Goal: Task Accomplishment & Management: Complete application form

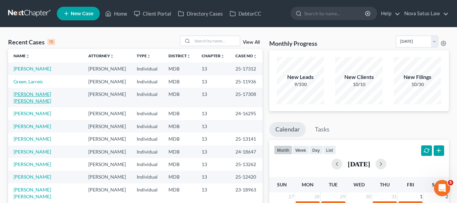
click at [30, 94] on link "[PERSON_NAME] [PERSON_NAME]" at bounding box center [33, 97] width 38 height 13
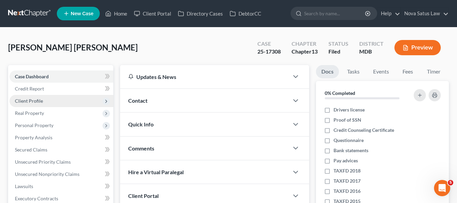
click at [27, 101] on span "Client Profile" at bounding box center [29, 101] width 28 height 6
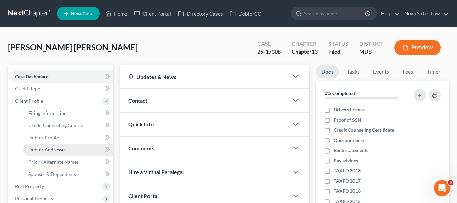
click at [52, 145] on link "Debtor Addresses" at bounding box center [68, 149] width 90 height 12
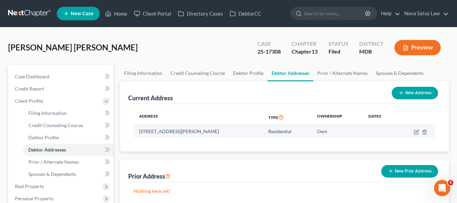
drag, startPoint x: 140, startPoint y: 129, endPoint x: 247, endPoint y: 130, distance: 107.0
click at [247, 130] on td "[STREET_ADDRESS][PERSON_NAME]" at bounding box center [198, 131] width 129 height 13
copy td "[STREET_ADDRESS][PERSON_NAME]"
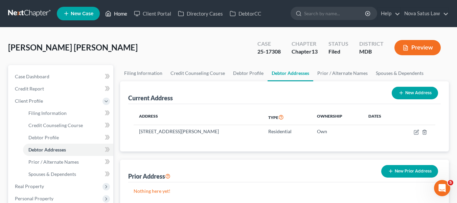
click at [118, 17] on link "Home" at bounding box center [116, 13] width 29 height 12
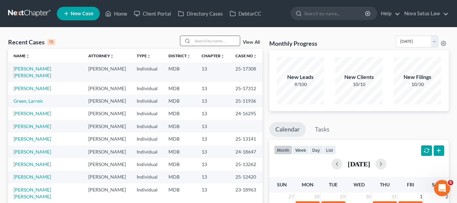
click at [201, 39] on input "search" at bounding box center [216, 41] width 47 height 10
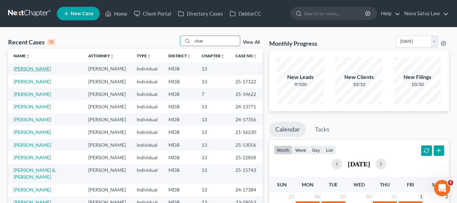
type input "chae"
click at [31, 66] on link "[PERSON_NAME]" at bounding box center [33, 69] width 38 height 6
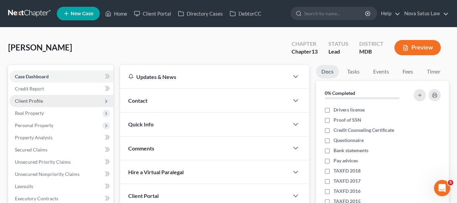
click at [35, 96] on span "Client Profile" at bounding box center [61, 101] width 104 height 12
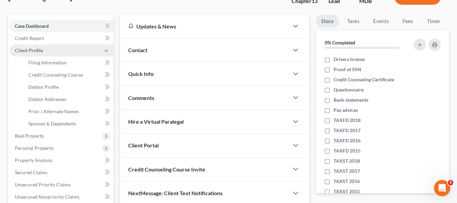
scroll to position [51, 0]
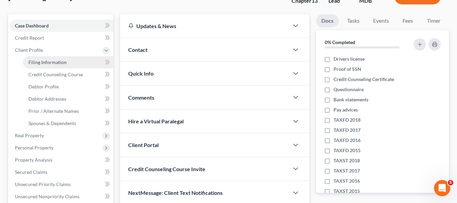
click at [37, 66] on link "Filing Information" at bounding box center [68, 62] width 90 height 12
select select "1"
select select "0"
select select "3"
select select "21"
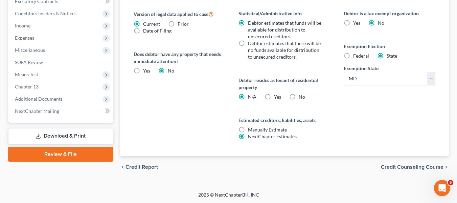
scroll to position [271, 0]
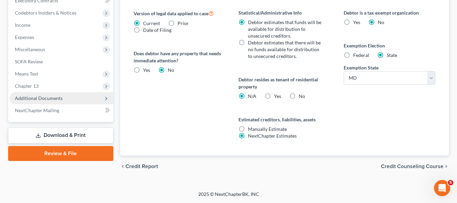
click at [41, 100] on span "Additional Documents" at bounding box center [39, 98] width 48 height 6
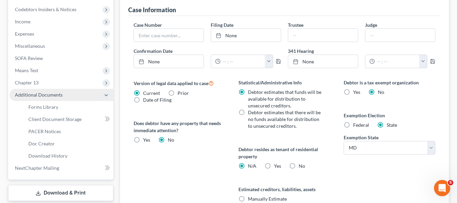
scroll to position [198, 0]
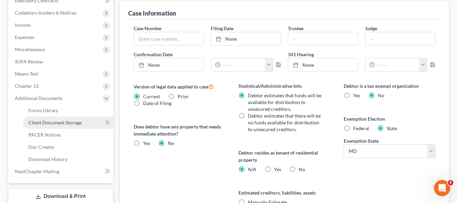
click at [45, 125] on span "Client Document Storage" at bounding box center [54, 122] width 53 height 6
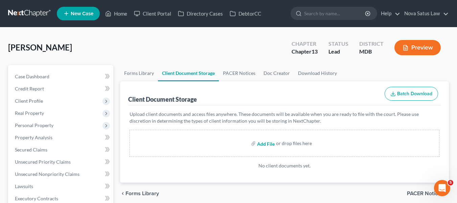
click at [266, 143] on input "file" at bounding box center [265, 143] width 16 height 12
type input "C:\fakepath\[PERSON_NAME] K 15317-MD-CC-039962953.pdf"
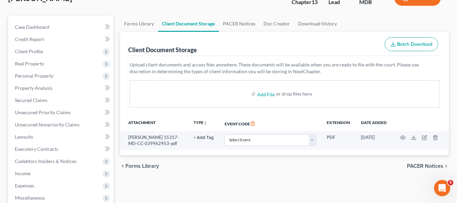
scroll to position [50, 0]
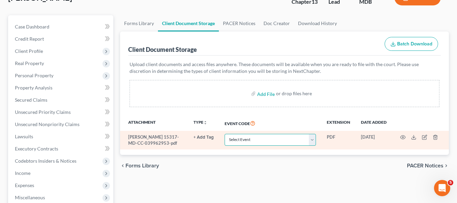
click at [295, 141] on select "Select Event Affidavit Affidavit of Adequate Protection and Lease Payments Affi…" at bounding box center [270, 140] width 91 height 12
select select "14"
click at [225, 134] on select "Select Event Affidavit Affidavit of Adequate Protection and Lease Payments Affi…" at bounding box center [270, 140] width 91 height 12
click at [402, 138] on circle "button" at bounding box center [402, 136] width 1 height 1
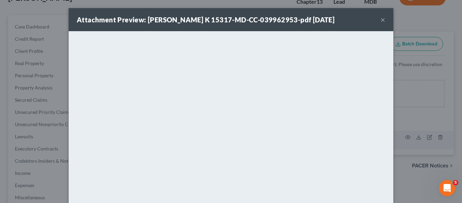
click at [381, 18] on button "×" at bounding box center [383, 20] width 5 height 8
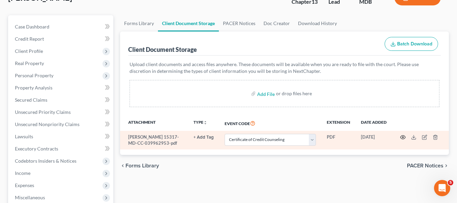
click at [402, 137] on icon "button" at bounding box center [402, 136] width 5 height 5
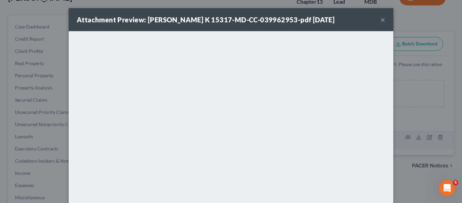
click at [381, 21] on button "×" at bounding box center [383, 20] width 5 height 8
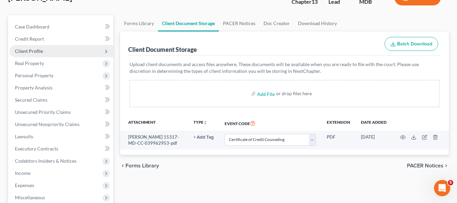
click at [13, 48] on span "Client Profile" at bounding box center [61, 51] width 104 height 12
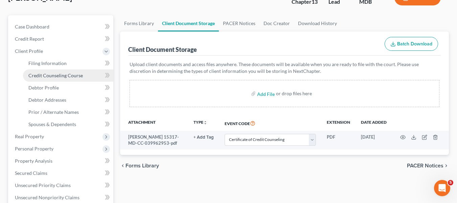
click at [38, 80] on link "Credit Counseling Course" at bounding box center [68, 75] width 90 height 12
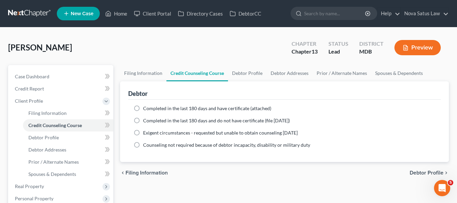
click at [143, 107] on label "Completed in the last 180 days and have certificate (attached)" at bounding box center [207, 108] width 128 height 7
click at [146, 107] on input "Completed in the last 180 days and have certificate (attached)" at bounding box center [148, 107] width 4 height 4
radio input "true"
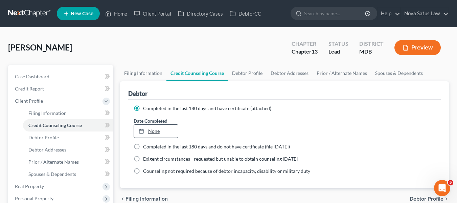
type input "[DATE]"
click at [153, 133] on link "[DATE]" at bounding box center [156, 131] width 44 height 13
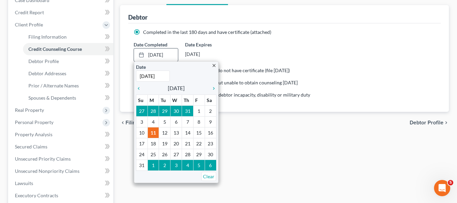
scroll to position [76, 0]
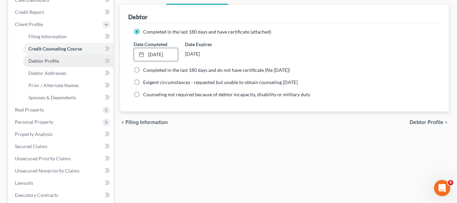
click at [54, 59] on span "Debtor Profile" at bounding box center [43, 61] width 30 height 6
select select "0"
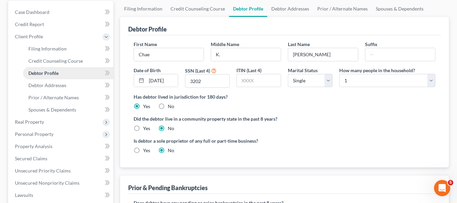
scroll to position [65, 0]
click at [54, 82] on span "Debtor Addresses" at bounding box center [47, 85] width 38 height 6
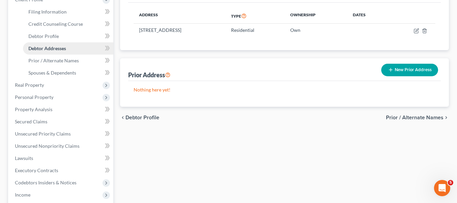
scroll to position [102, 0]
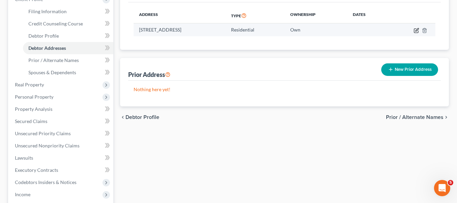
click at [416, 31] on icon "button" at bounding box center [417, 29] width 3 height 3
select select "21"
select select "0"
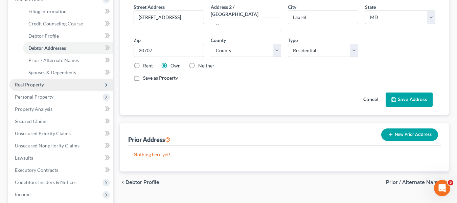
click at [45, 84] on span "Real Property" at bounding box center [61, 85] width 104 height 12
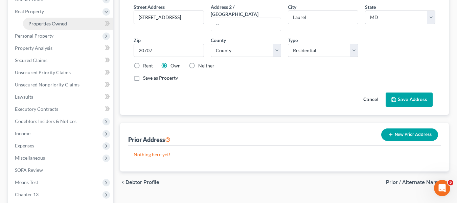
click at [62, 23] on span "Properties Owned" at bounding box center [47, 24] width 39 height 6
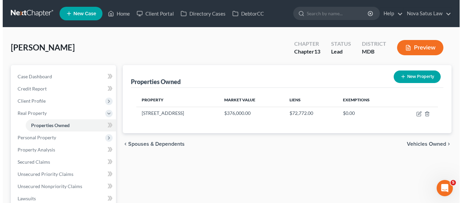
scroll to position [54, 0]
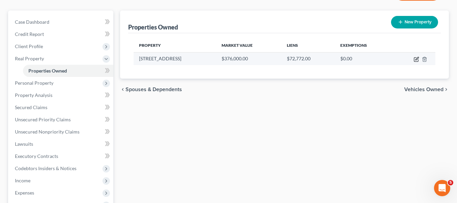
click at [417, 59] on icon "button" at bounding box center [417, 58] width 3 height 3
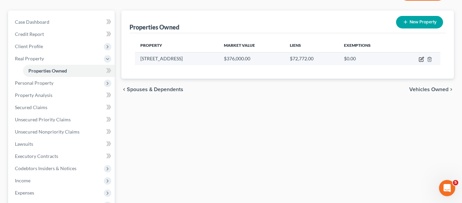
select select "21"
select select "16"
select select "0"
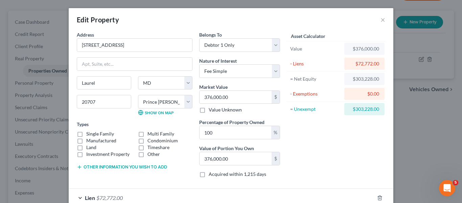
scroll to position [41, 0]
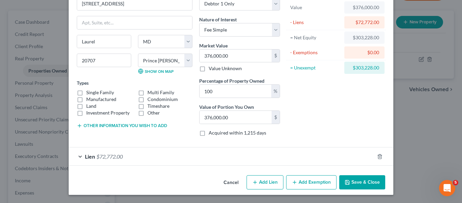
click at [310, 180] on button "Add Exemption" at bounding box center [311, 182] width 50 height 14
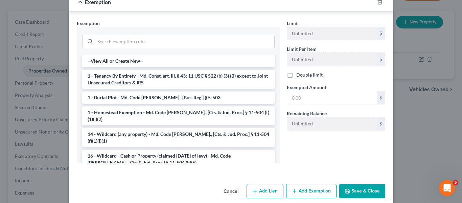
scroll to position [223, 0]
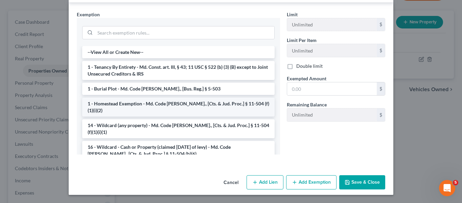
click at [159, 104] on li "1 - Homestead Exemption - Md. Code [PERSON_NAME]., [Cts. & Jud. Proc.] § 11-504…" at bounding box center [178, 106] width 193 height 19
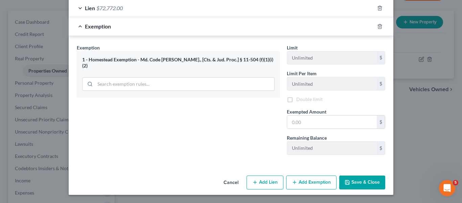
scroll to position [191, 0]
click at [304, 125] on input "text" at bounding box center [332, 121] width 90 height 13
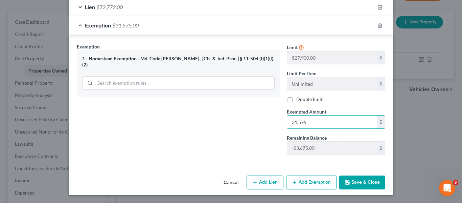
type input "31,575"
click at [302, 183] on button "Add Exemption" at bounding box center [311, 182] width 50 height 14
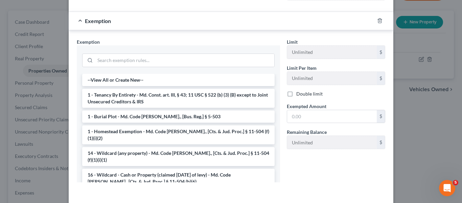
scroll to position [345, 0]
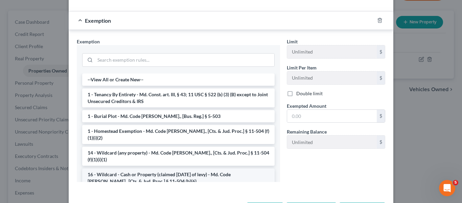
click at [129, 168] on li "16 - Wildcard - Cash or Property (claimed [DATE] of levy) - Md. Code [PERSON_NA…" at bounding box center [178, 177] width 193 height 19
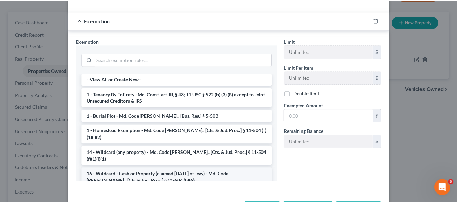
scroll to position [340, 0]
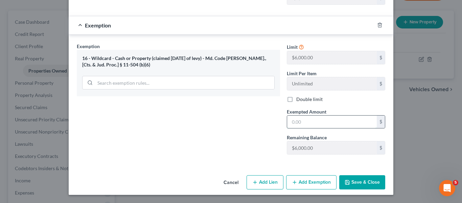
click at [330, 123] on input "text" at bounding box center [332, 121] width 90 height 13
type input "6,000"
click at [361, 179] on button "Save & Close" at bounding box center [362, 182] width 46 height 14
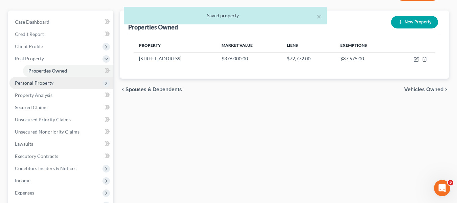
click at [50, 82] on span "Personal Property" at bounding box center [34, 83] width 39 height 6
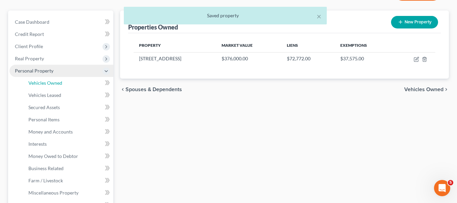
click at [50, 82] on span "Vehicles Owned" at bounding box center [45, 83] width 34 height 6
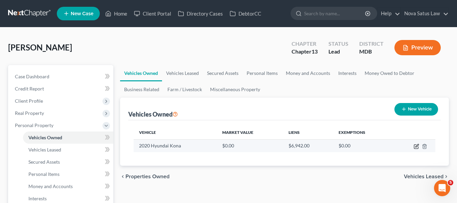
click at [418, 147] on icon "button" at bounding box center [416, 145] width 5 height 5
select select "0"
select select "6"
select select "2"
select select "0"
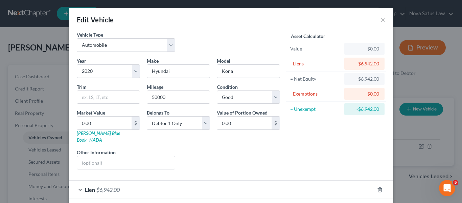
scroll to position [26, 0]
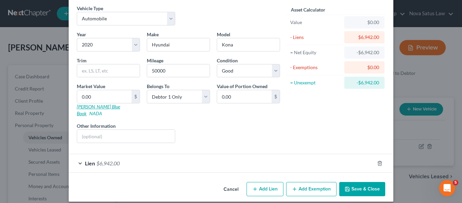
click at [89, 106] on link "[PERSON_NAME] Blue Book" at bounding box center [98, 110] width 43 height 13
click at [91, 67] on input "text" at bounding box center [108, 70] width 63 height 13
type input "10000"
click at [348, 186] on icon "button" at bounding box center [347, 188] width 5 height 5
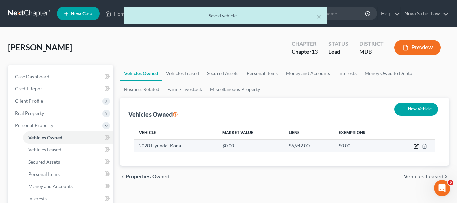
click at [415, 147] on icon "button" at bounding box center [416, 145] width 5 height 5
select select "0"
select select "6"
select select "2"
select select "0"
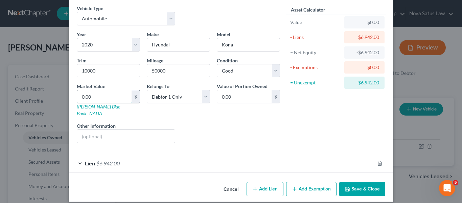
click at [90, 97] on input "0.00" at bounding box center [104, 96] width 54 height 13
type input "1"
type input "1.00"
type input "10"
type input "10.00"
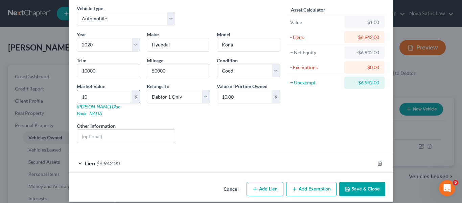
type input "100"
type input "100.00"
type input "1000"
type input "1,000.00"
type input "1,0000"
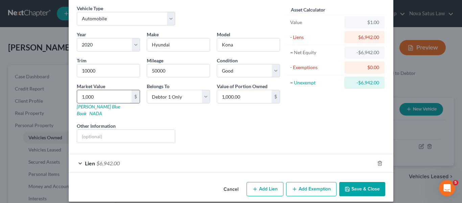
type input "10,000.00"
type input "10,000"
click at [346, 186] on icon "button" at bounding box center [347, 188] width 5 height 5
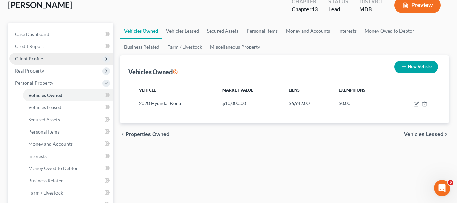
scroll to position [44, 0]
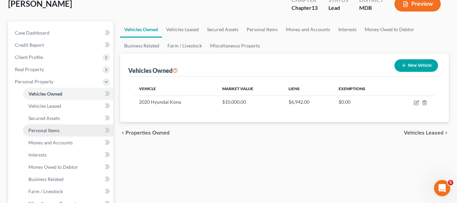
click at [62, 129] on link "Personal Items" at bounding box center [68, 130] width 90 height 12
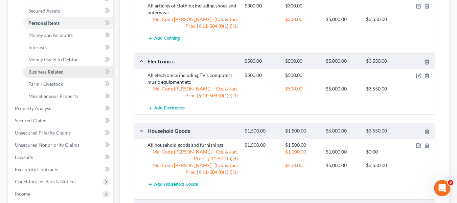
scroll to position [151, 0]
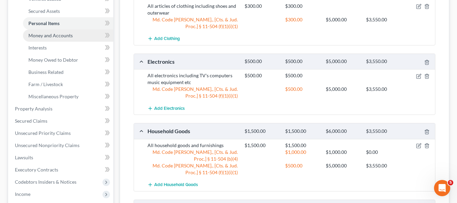
click at [63, 37] on span "Money and Accounts" at bounding box center [50, 35] width 44 height 6
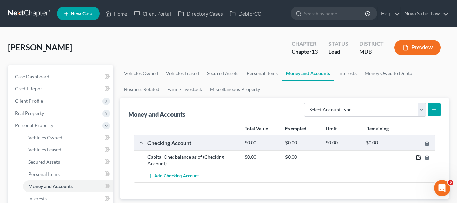
click at [419, 156] on icon "button" at bounding box center [418, 156] width 5 height 5
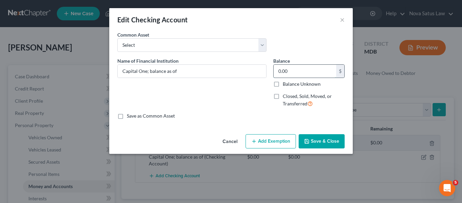
click at [304, 68] on input "0.00" at bounding box center [305, 71] width 63 height 13
type input "5,755.35"
click at [264, 147] on button "Add Exemption" at bounding box center [271, 141] width 50 height 14
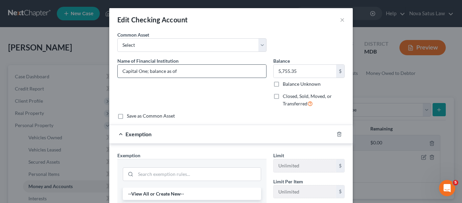
click at [210, 74] on input "Capital One; balance as of" at bounding box center [192, 71] width 149 height 13
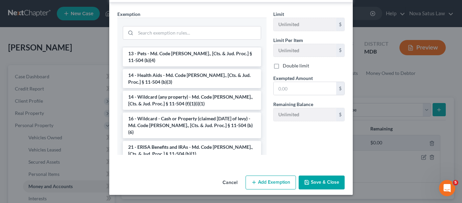
scroll to position [101, 0]
type input "Capital One; balance as of 073125"
click at [181, 91] on li "14 - Wildcard (any property) - Md. Code [PERSON_NAME]., [Cts. & Jud. Proc.] § 1…" at bounding box center [192, 99] width 138 height 19
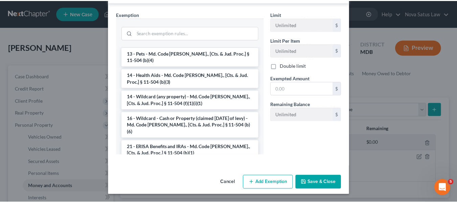
scroll to position [109, 0]
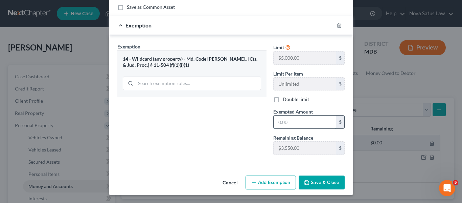
click at [295, 117] on input "text" at bounding box center [305, 121] width 63 height 13
type input "3,550"
click at [313, 178] on button "Save & Close" at bounding box center [322, 182] width 46 height 14
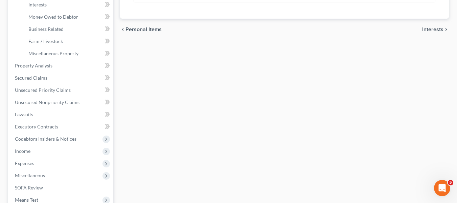
scroll to position [194, 0]
click at [28, 67] on span "Property Analysis" at bounding box center [34, 65] width 38 height 6
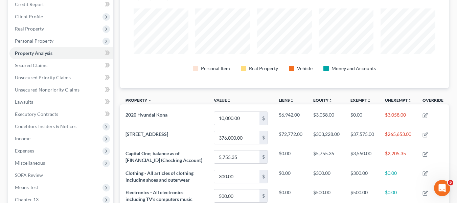
scroll to position [83, 0]
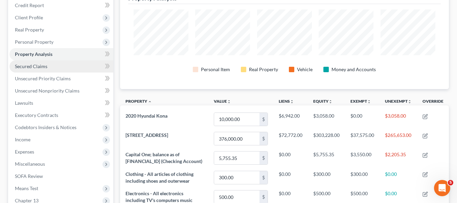
click at [47, 70] on link "Secured Claims" at bounding box center [61, 66] width 104 height 12
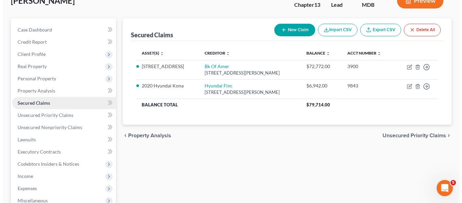
scroll to position [47, 0]
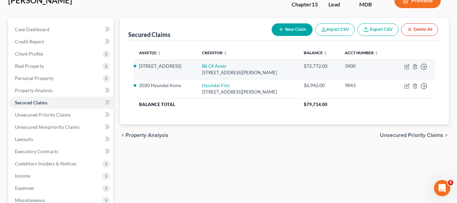
click at [404, 66] on td "Move to E Move to F Move to G Move to Notice Only" at bounding box center [413, 69] width 43 height 19
click at [407, 69] on icon "button" at bounding box center [407, 67] width 4 height 4
select select "9"
select select "0"
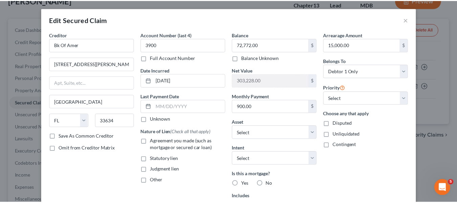
scroll to position [118, 0]
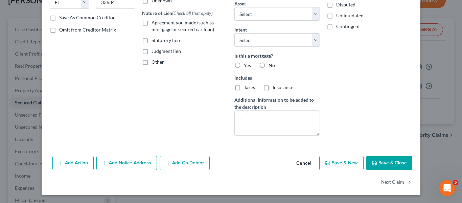
click at [377, 167] on button "Save & Close" at bounding box center [390, 163] width 46 height 14
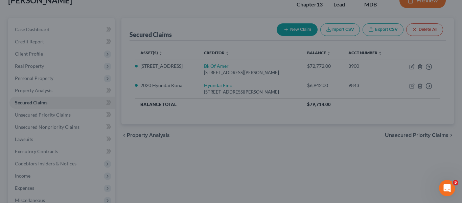
select select "3"
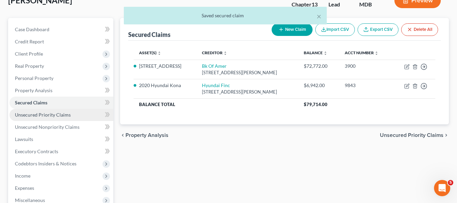
click at [40, 116] on span "Unsecured Priority Claims" at bounding box center [43, 115] width 56 height 6
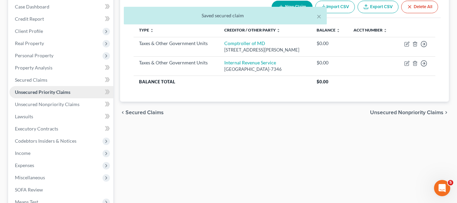
scroll to position [70, 0]
click at [36, 107] on link "Unsecured Nonpriority Claims" at bounding box center [61, 104] width 104 height 12
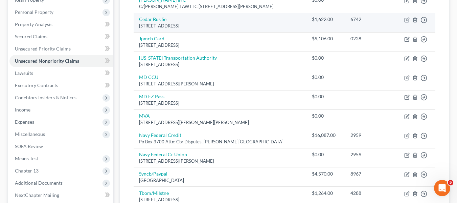
scroll to position [113, 0]
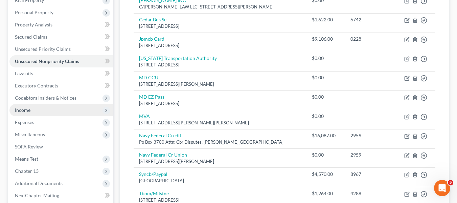
click at [45, 111] on span "Income" at bounding box center [61, 110] width 104 height 12
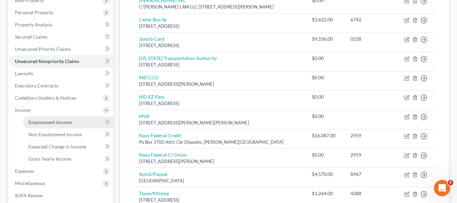
click at [49, 119] on span "Employment Income" at bounding box center [49, 122] width 43 height 6
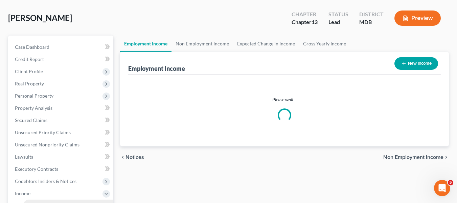
scroll to position [1, 0]
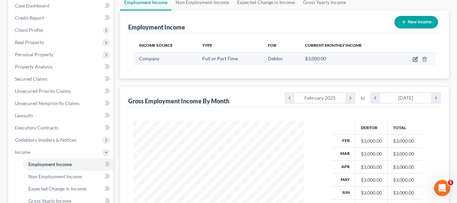
click at [414, 59] on icon "button" at bounding box center [415, 59] width 5 height 5
select select "0"
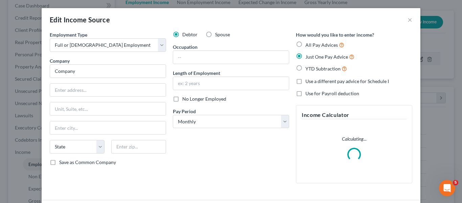
scroll to position [121, 186]
click at [98, 71] on input "Company" at bounding box center [108, 71] width 116 height 14
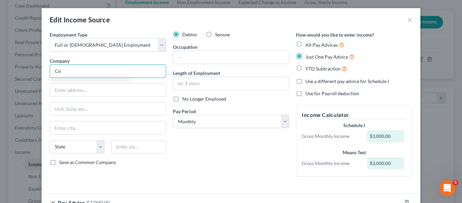
type input "C"
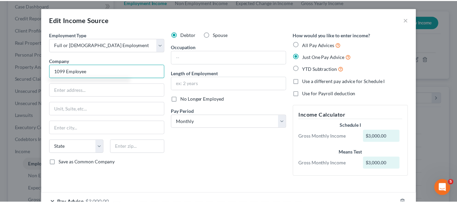
scroll to position [46, 0]
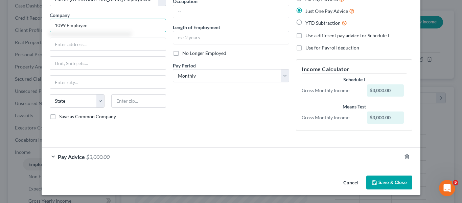
type input "1099 Employee"
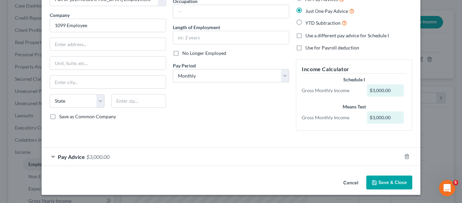
click at [368, 180] on button "Save & Close" at bounding box center [390, 182] width 46 height 14
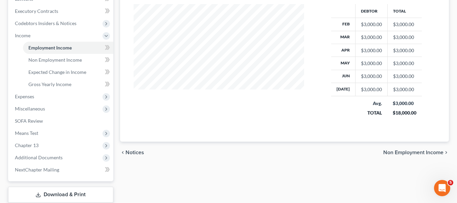
scroll to position [187, 0]
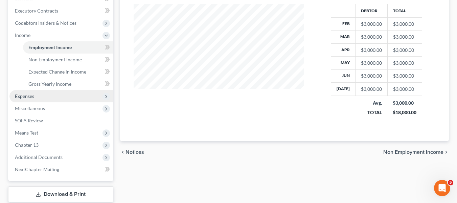
click at [27, 96] on span "Expenses" at bounding box center [24, 96] width 19 height 6
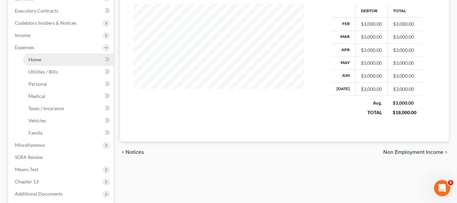
click at [33, 62] on span "Home" at bounding box center [34, 60] width 13 height 6
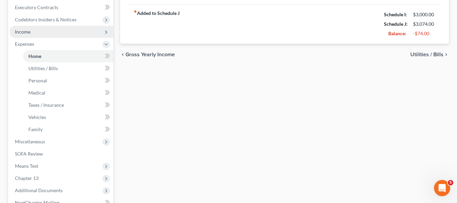
scroll to position [191, 0]
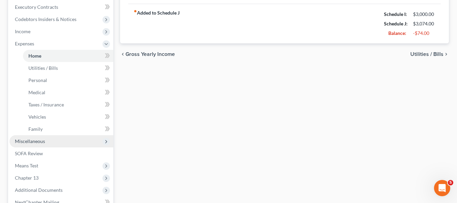
click at [35, 141] on span "Miscellaneous" at bounding box center [30, 141] width 30 height 6
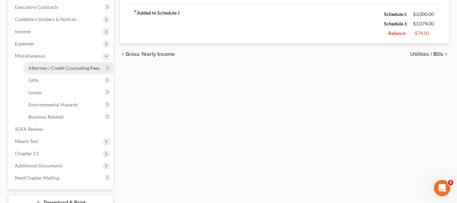
click at [64, 67] on span "Attorney / Credit Counseling Fees" at bounding box center [63, 68] width 71 height 6
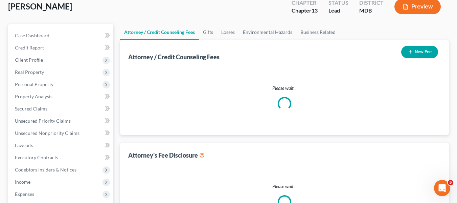
scroll to position [6, 0]
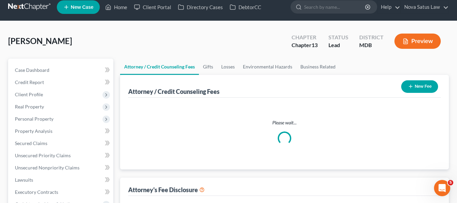
select select "2"
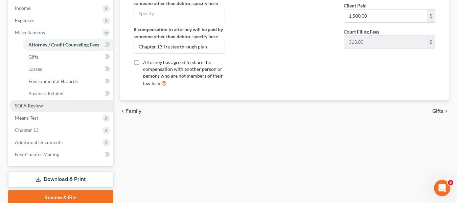
scroll to position [215, 0]
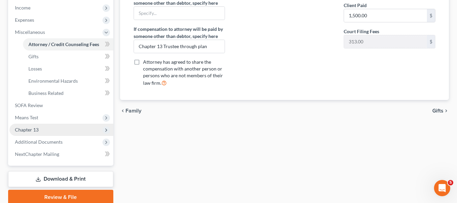
click at [28, 130] on span "Chapter 13" at bounding box center [27, 130] width 24 height 6
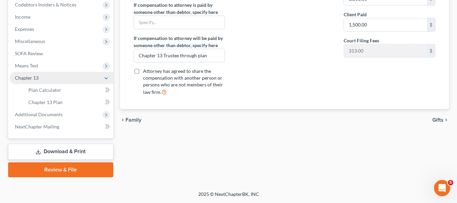
scroll to position [206, 0]
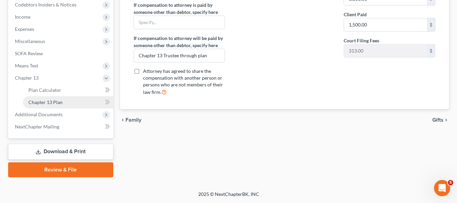
click at [47, 102] on span "Chapter 13 Plan" at bounding box center [45, 102] width 34 height 6
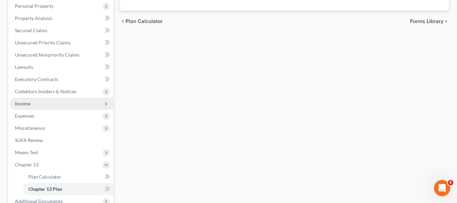
scroll to position [119, 0]
click at [20, 106] on span "Income" at bounding box center [61, 103] width 104 height 12
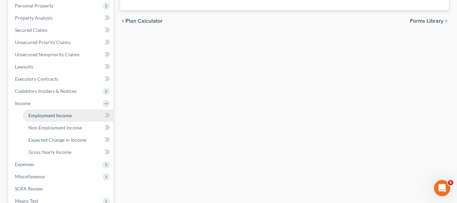
click at [45, 117] on span "Employment Income" at bounding box center [49, 115] width 43 height 6
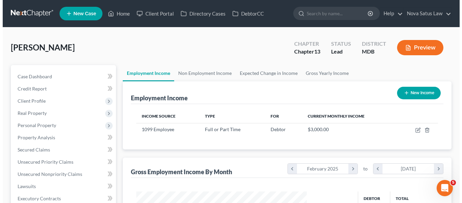
scroll to position [121, 184]
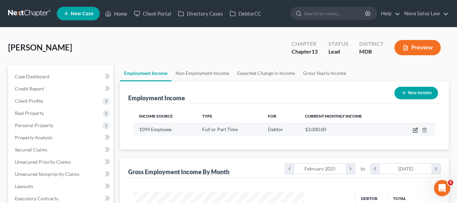
click at [416, 130] on icon "button" at bounding box center [415, 129] width 5 height 5
select select "0"
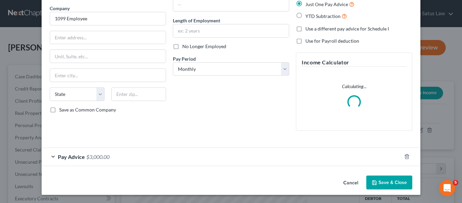
scroll to position [46, 0]
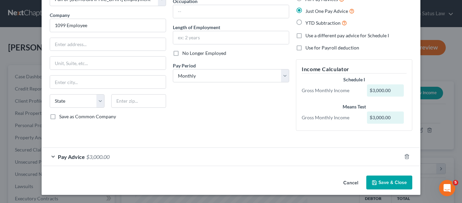
click at [69, 156] on span "Pay Advice" at bounding box center [71, 156] width 27 height 6
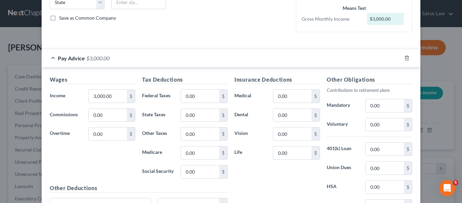
scroll to position [147, 0]
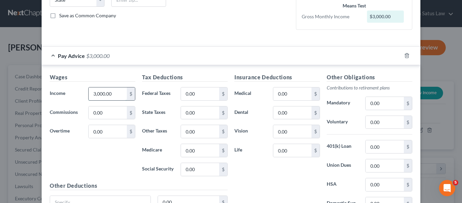
click at [114, 92] on input "3,000.00" at bounding box center [108, 93] width 38 height 13
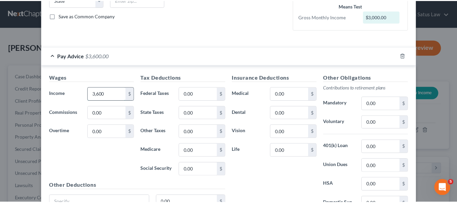
scroll to position [211, 0]
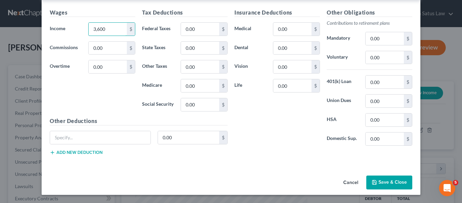
type input "3,600"
click at [372, 180] on icon "button" at bounding box center [374, 181] width 5 height 5
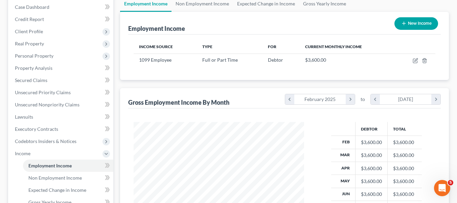
scroll to position [96, 0]
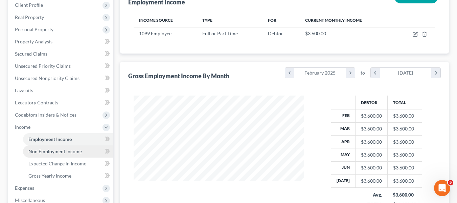
click at [58, 149] on span "Non Employment Income" at bounding box center [54, 151] width 53 height 6
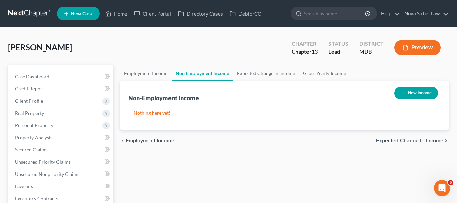
click at [403, 94] on icon "button" at bounding box center [403, 92] width 5 height 5
select select "0"
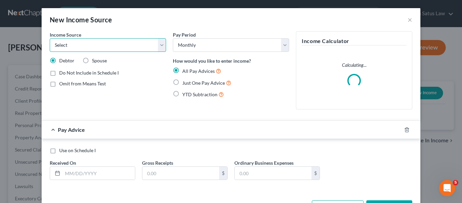
click at [133, 46] on select "Select Unemployment Disability (from employer) Pension Retirement Social Securi…" at bounding box center [108, 45] width 116 height 14
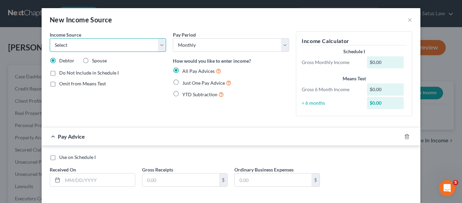
select select "4"
click at [50, 38] on select "Select Unemployment Disability (from employer) Pension Retirement Social Securi…" at bounding box center [108, 45] width 116 height 14
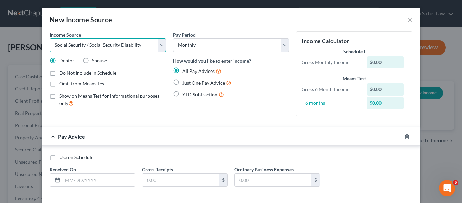
scroll to position [32, 0]
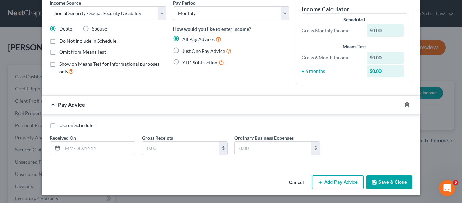
click at [182, 49] on label "Just One Pay Advice" at bounding box center [206, 51] width 49 height 8
click at [185, 49] on input "Just One Pay Advice" at bounding box center [187, 49] width 4 height 4
radio input "true"
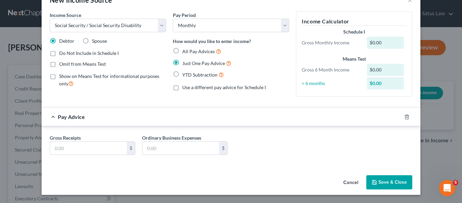
scroll to position [20, 0]
click at [74, 147] on input "text" at bounding box center [88, 147] width 77 height 13
type input "853.00"
click at [375, 183] on icon "button" at bounding box center [375, 182] width 4 height 4
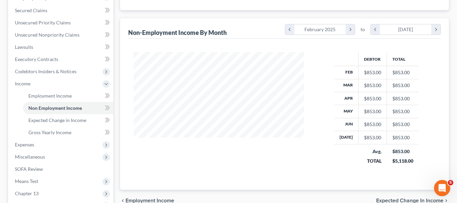
scroll to position [139, 0]
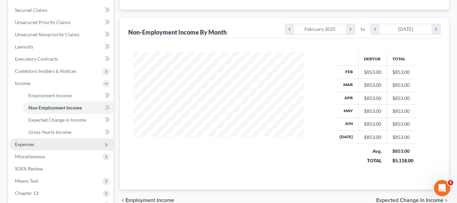
click at [53, 145] on span "Expenses" at bounding box center [61, 144] width 104 height 12
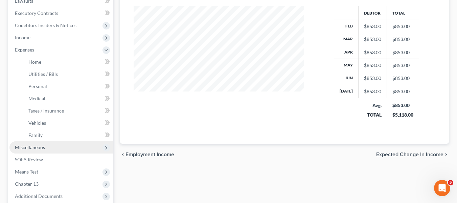
scroll to position [185, 0]
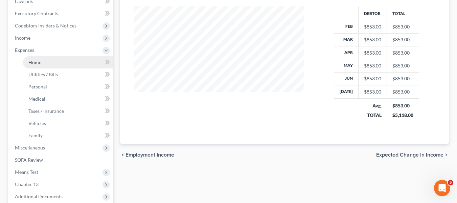
click at [37, 64] on span "Home" at bounding box center [34, 62] width 13 height 6
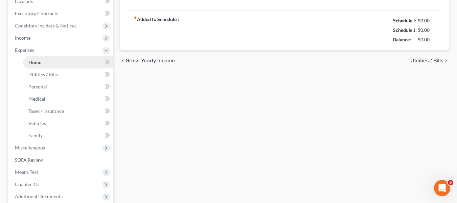
type input "900.00"
type input "0.00"
radio input "true"
type input "0.00"
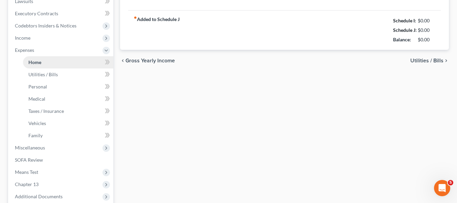
type input "80.00"
type input "0.00"
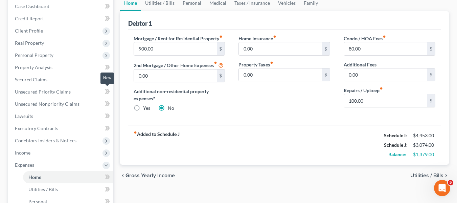
scroll to position [70, 0]
click at [364, 99] on input "100.00" at bounding box center [385, 100] width 83 height 13
type input "150"
click at [155, 5] on link "Utilities / Bills" at bounding box center [160, 3] width 38 height 16
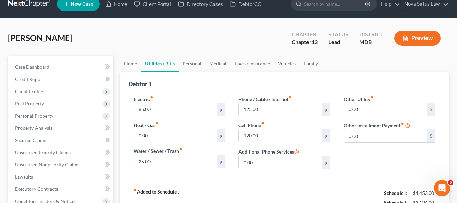
scroll to position [10, 0]
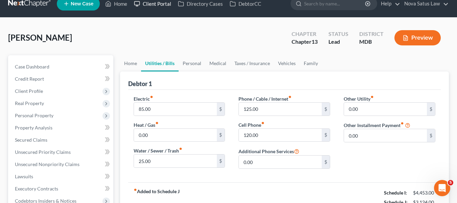
click at [155, 5] on link "Client Portal" at bounding box center [153, 4] width 44 height 12
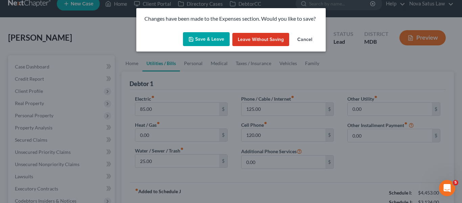
click at [300, 41] on button "Cancel" at bounding box center [305, 40] width 26 height 14
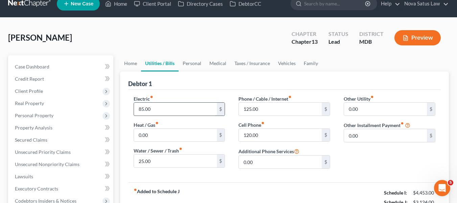
click at [194, 109] on input "85.00" at bounding box center [175, 109] width 83 height 13
type input "95"
click at [192, 62] on link "Personal" at bounding box center [192, 63] width 27 height 16
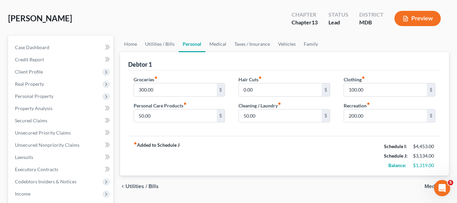
scroll to position [29, 0]
click at [176, 85] on input "300.00" at bounding box center [175, 89] width 83 height 13
click at [162, 111] on input "50.00" at bounding box center [175, 115] width 83 height 13
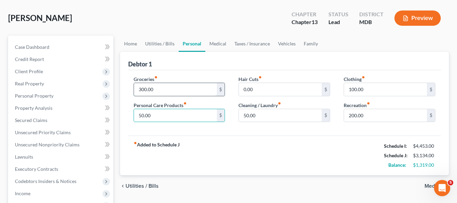
click at [162, 87] on input "300.00" at bounding box center [175, 89] width 83 height 13
type input "350"
click at [156, 113] on input "50.00" at bounding box center [175, 115] width 83 height 13
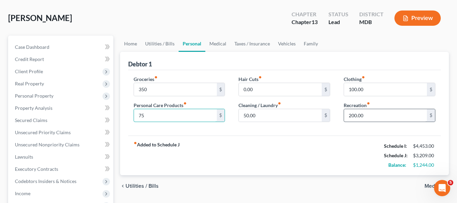
type input "75"
click at [367, 119] on input "200.00" at bounding box center [385, 115] width 83 height 13
type input "300"
click at [219, 43] on link "Medical" at bounding box center [217, 44] width 25 height 16
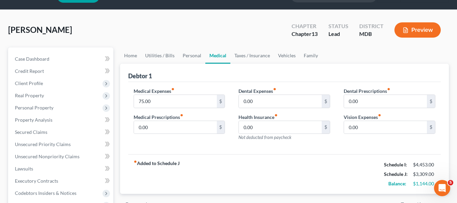
scroll to position [18, 0]
click at [289, 53] on link "Vehicles" at bounding box center [287, 55] width 26 height 16
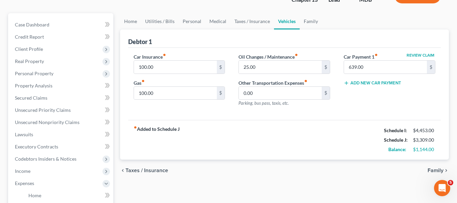
scroll to position [52, 0]
click at [260, 68] on input "25.00" at bounding box center [280, 66] width 83 height 13
type input "50"
click at [311, 19] on link "Family" at bounding box center [311, 21] width 22 height 16
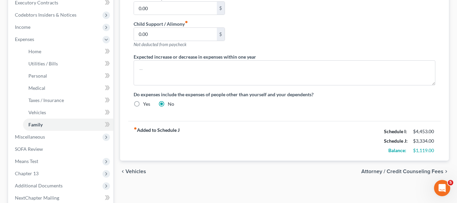
scroll to position [267, 0]
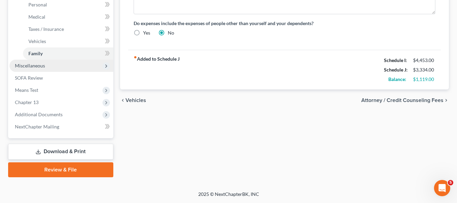
click at [42, 66] on span "Miscellaneous" at bounding box center [30, 66] width 30 height 6
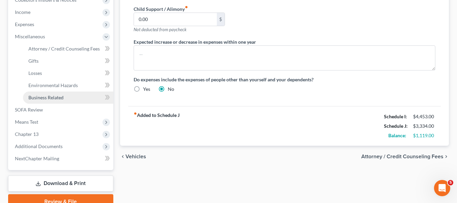
scroll to position [242, 0]
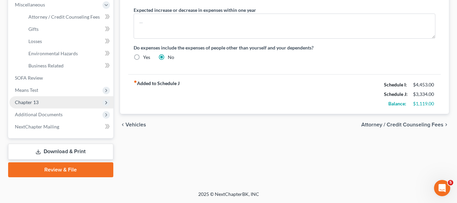
click at [35, 105] on span "Chapter 13" at bounding box center [61, 102] width 104 height 12
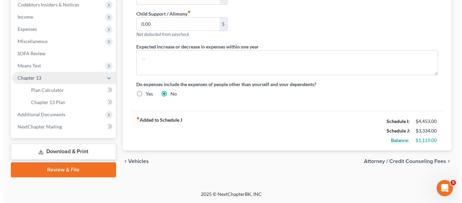
scroll to position [206, 0]
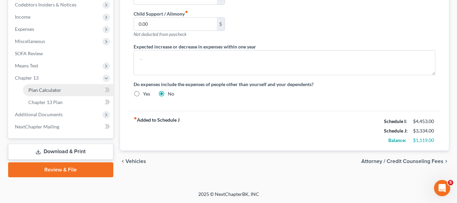
click at [51, 89] on span "Plan Calculator" at bounding box center [44, 90] width 33 height 6
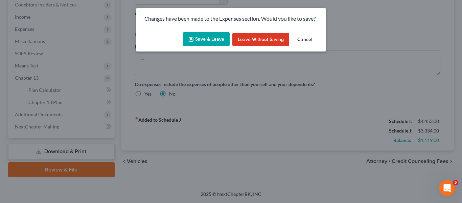
click at [202, 37] on button "Save & Leave" at bounding box center [206, 39] width 47 height 14
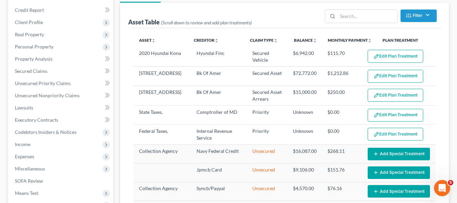
select select "59"
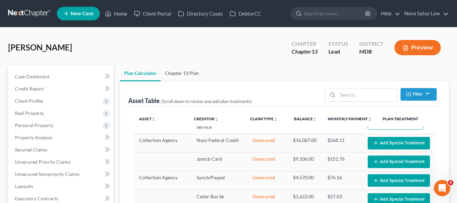
click at [178, 75] on link "Chapter 13 Plan" at bounding box center [182, 73] width 42 height 16
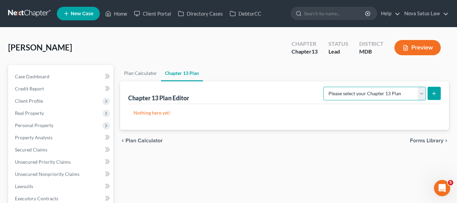
click at [392, 98] on select "Please select your Chapter 13 Plan District of [US_STATE][GEOGRAPHIC_DATA] of […" at bounding box center [375, 94] width 103 height 14
select select "1"
click at [326, 87] on select "Please select your Chapter 13 Plan District of [US_STATE][GEOGRAPHIC_DATA] of […" at bounding box center [375, 94] width 103 height 14
click at [438, 93] on button "submit" at bounding box center [434, 93] width 13 height 13
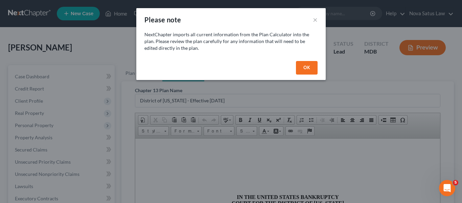
click at [301, 65] on button "OK" at bounding box center [307, 68] width 22 height 14
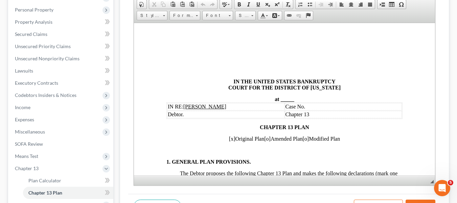
scroll to position [116, 0]
click at [281, 98] on span "_____" at bounding box center [288, 98] width 14 height 6
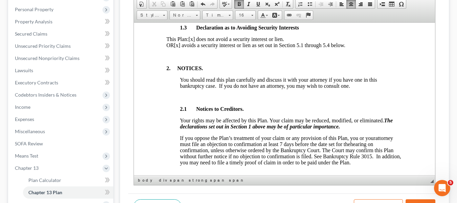
scroll to position [275, 0]
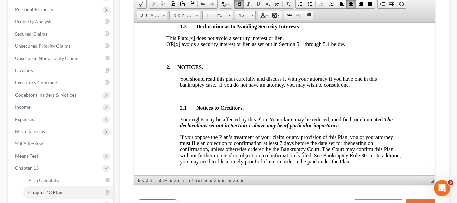
click at [197, 47] on span "[x] avoids a security interest or lien as set out in Section 5.1 through 5.4 be…" at bounding box center [259, 44] width 171 height 6
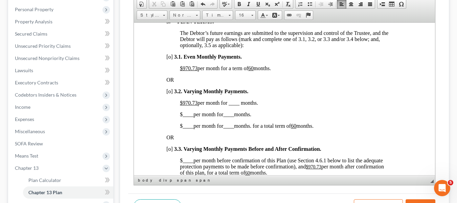
scroll to position [485, 0]
click at [183, 70] on u "$970.73" at bounding box center [189, 68] width 18 height 6
click at [239, 70] on u "60" at bounding box center [235, 68] width 5 height 6
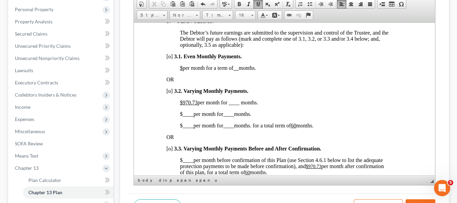
click at [169, 93] on span "[o]" at bounding box center [169, 91] width 6 height 6
click at [183, 105] on u "$970.73" at bounding box center [189, 102] width 18 height 6
click at [228, 105] on span "$400.00 per month for ____ months." at bounding box center [219, 102] width 78 height 6
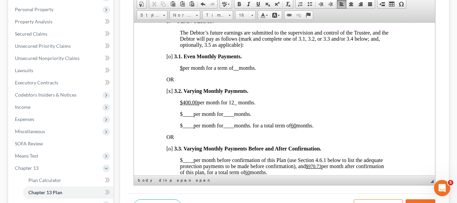
click at [183, 116] on span "____" at bounding box center [187, 114] width 11 height 6
click at [235, 116] on span "____" at bounding box center [236, 114] width 11 height 6
click at [180, 128] on span "$ ____ per month for ____ months. for a total term of 60 months." at bounding box center [247, 125] width 134 height 6
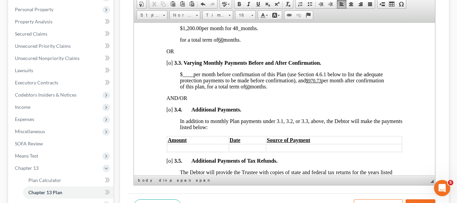
scroll to position [571, 0]
click at [309, 83] on u "$970.73" at bounding box center [314, 80] width 16 height 5
click at [223, 89] on u "60" at bounding box center [220, 86] width 5 height 5
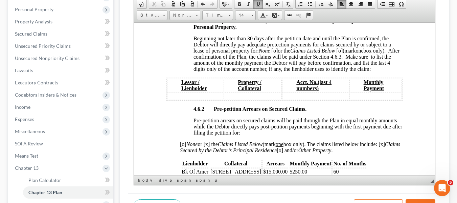
scroll to position [1139, 0]
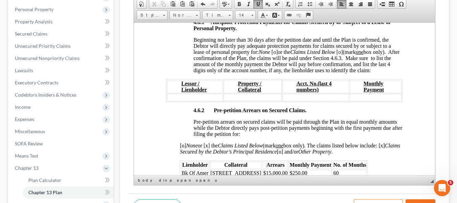
click at [274, 54] on span "[o]" at bounding box center [274, 52] width 6 height 6
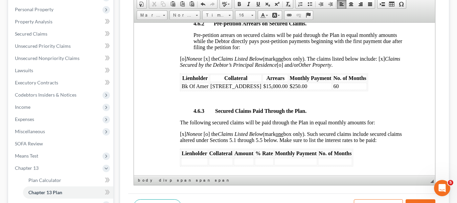
scroll to position [1226, 0]
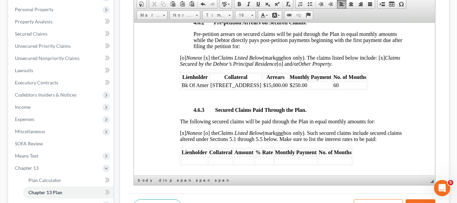
click at [305, 89] on td "$250.00" at bounding box center [310, 84] width 43 height 7
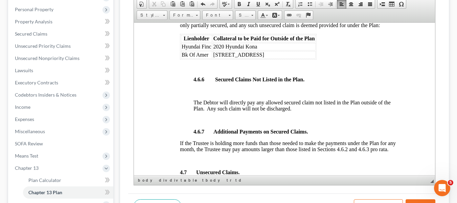
scroll to position [1539, 0]
click at [181, 57] on span "Bk Of Amer" at bounding box center [194, 54] width 27 height 6
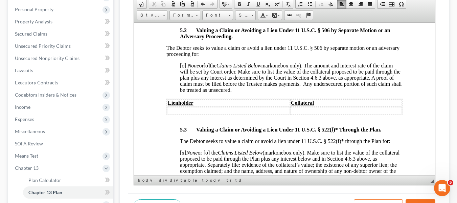
scroll to position [1974, 0]
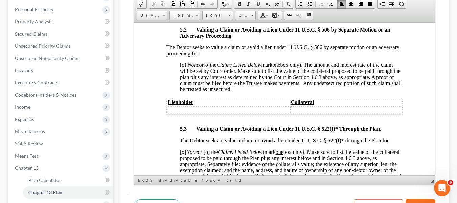
click at [182, 67] on span "[o]" at bounding box center [183, 65] width 6 height 6
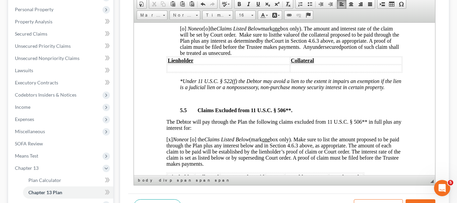
scroll to position [2217, 0]
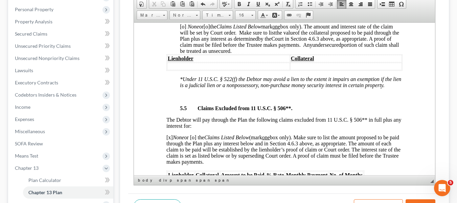
click at [182, 29] on span "[o]" at bounding box center [183, 26] width 6 height 6
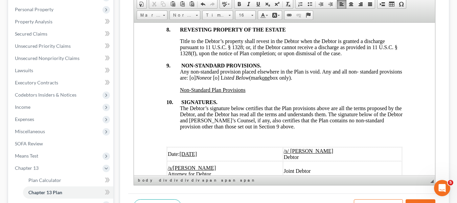
scroll to position [2560, 0]
click at [216, 80] on span "Any non-standard provision placed elsewhere in the Plan is void. Any and all no…" at bounding box center [291, 74] width 222 height 12
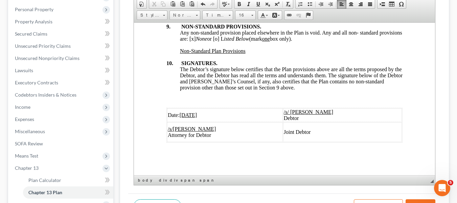
scroll to position [0, 0]
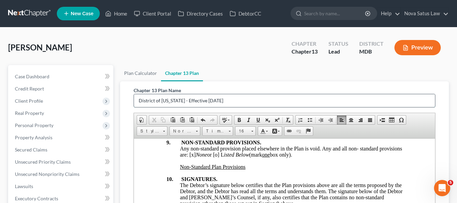
click at [243, 95] on input "District of [US_STATE] - Effective [DATE]" at bounding box center [284, 100] width 301 height 13
type input "D"
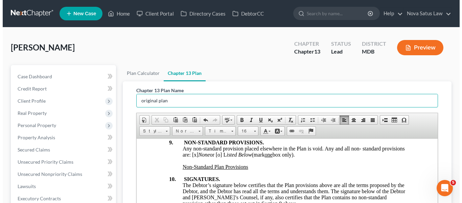
scroll to position [177, 0]
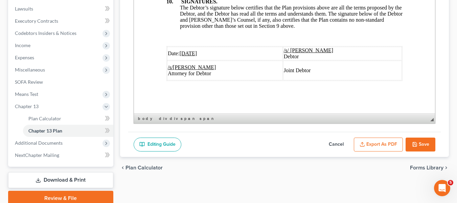
type input "original plan"
click at [366, 142] on button "Export as PDF" at bounding box center [378, 144] width 49 height 14
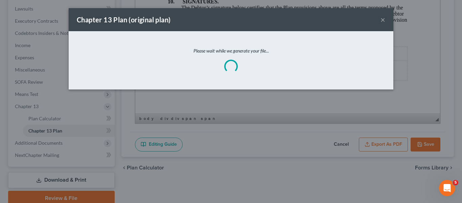
scroll to position [2610, 0]
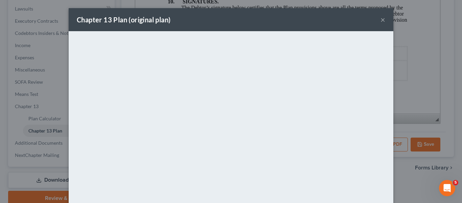
click at [198, 24] on div "Chapter 13 Plan (original plan) ×" at bounding box center [231, 19] width 325 height 23
click at [381, 22] on button "×" at bounding box center [383, 20] width 5 height 8
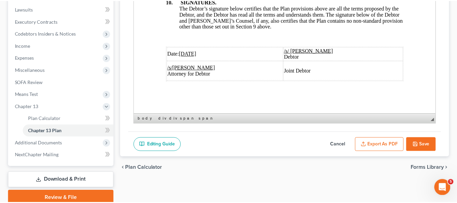
scroll to position [2634, 0]
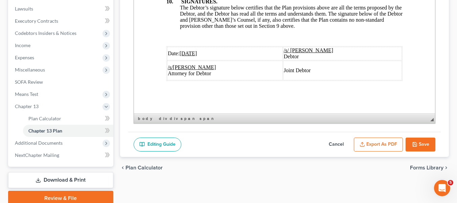
click at [407, 143] on button "Save" at bounding box center [421, 144] width 30 height 14
select select "1"
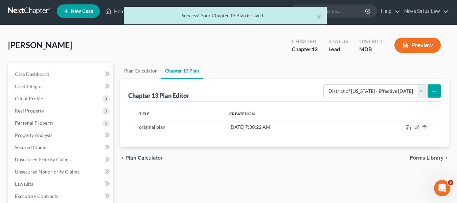
scroll to position [0, 0]
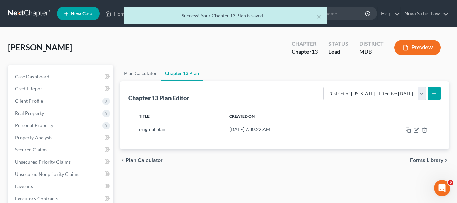
click at [115, 15] on div "× Success! Your Chapter 13 Plan is saved." at bounding box center [225, 17] width 457 height 21
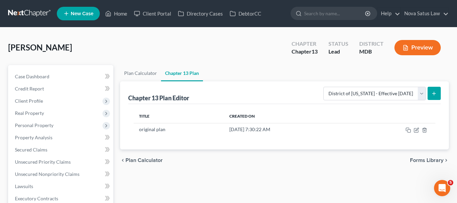
click at [82, 14] on span "New Case" at bounding box center [82, 13] width 23 height 5
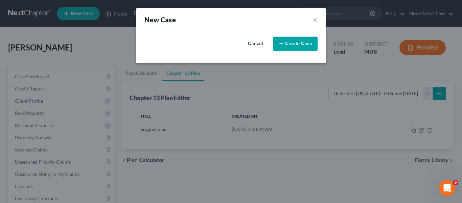
select select "38"
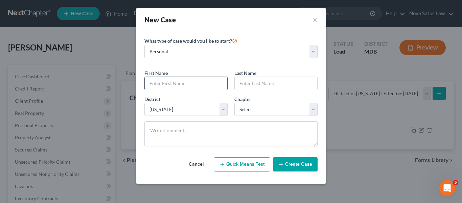
click at [156, 84] on input "text" at bounding box center [186, 83] width 83 height 13
type input "[PERSON_NAME]"
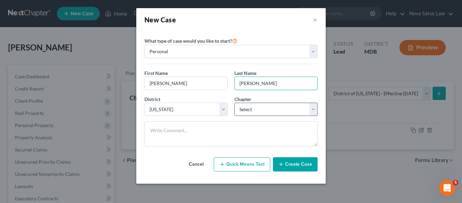
type input "[PERSON_NAME]"
click at [267, 107] on select "Select 7 11 12 13" at bounding box center [276, 110] width 83 height 14
select select "3"
click at [235, 103] on select "Select 7 11 12 13" at bounding box center [276, 110] width 83 height 14
click at [287, 164] on button "Create Case" at bounding box center [295, 164] width 45 height 14
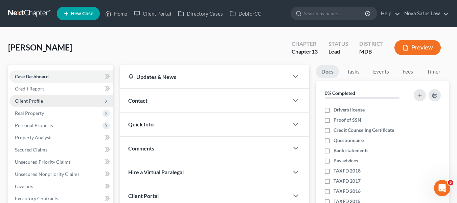
click at [43, 102] on span "Client Profile" at bounding box center [61, 101] width 104 height 12
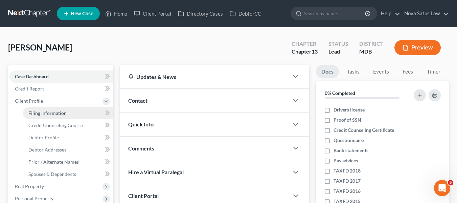
click at [47, 110] on span "Filing Information" at bounding box center [47, 113] width 38 height 6
select select "1"
select select "0"
select select "3"
select select "38"
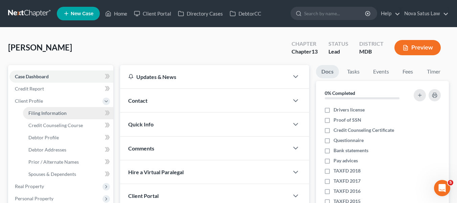
select select "21"
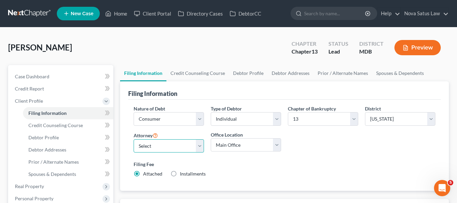
click at [149, 145] on select "Select [PERSON_NAME] - MDB [PERSON_NAME] - MDB [PERSON_NAME] - null" at bounding box center [169, 146] width 70 height 14
select select "0"
click at [134, 139] on select "Select [PERSON_NAME] - MDB [PERSON_NAME] - MDB [PERSON_NAME] - null" at bounding box center [169, 146] width 70 height 14
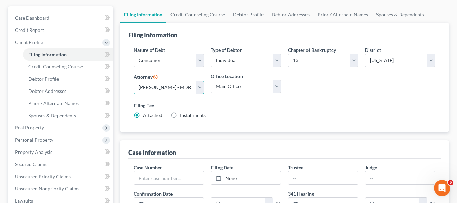
scroll to position [60, 0]
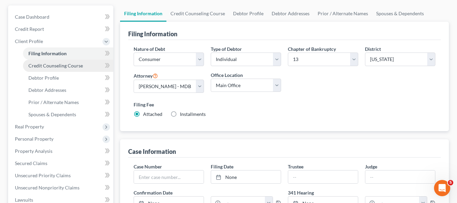
click at [65, 68] on link "Credit Counseling Course" at bounding box center [68, 66] width 90 height 12
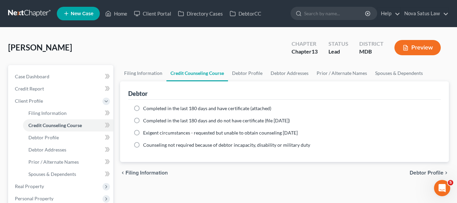
click at [143, 110] on label "Completed in the last 180 days and have certificate (attached)" at bounding box center [207, 108] width 128 height 7
click at [146, 109] on input "Completed in the last 180 days and have certificate (attached)" at bounding box center [148, 107] width 4 height 4
radio input "true"
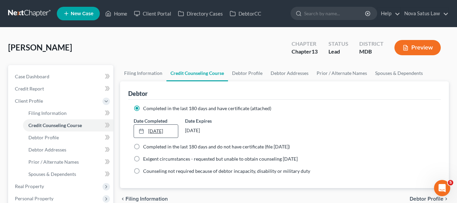
click at [152, 134] on link "[DATE]" at bounding box center [156, 131] width 44 height 13
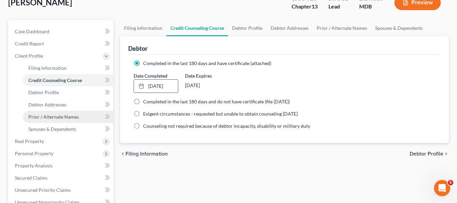
scroll to position [255, 0]
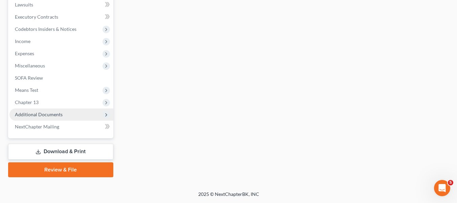
click at [36, 115] on span "Additional Documents" at bounding box center [39, 114] width 48 height 6
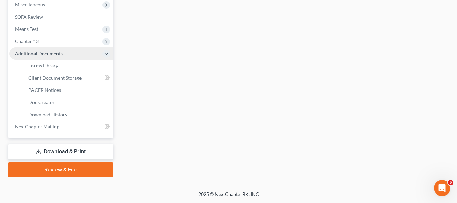
scroll to position [181, 0]
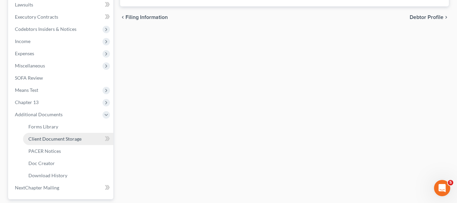
click at [54, 141] on link "Client Document Storage" at bounding box center [68, 139] width 90 height 12
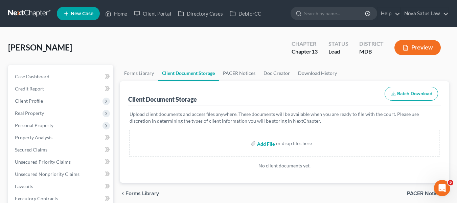
click at [263, 146] on input "file" at bounding box center [265, 143] width 16 height 12
type input "C:\fakepath\[PERSON_NAME] 15317-MD-CC-039963234.pdf"
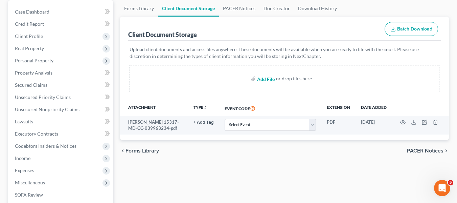
scroll to position [65, 0]
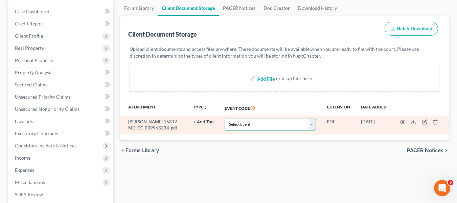
click at [256, 124] on select "Select Event Affidavit Affidavit of Adequate Protection and Lease Payments Affi…" at bounding box center [270, 124] width 91 height 12
select select "14"
click at [225, 118] on select "Select Event Affidavit Affidavit of Adequate Protection and Lease Payments Affi…" at bounding box center [270, 124] width 91 height 12
click at [403, 122] on icon "button" at bounding box center [402, 121] width 5 height 5
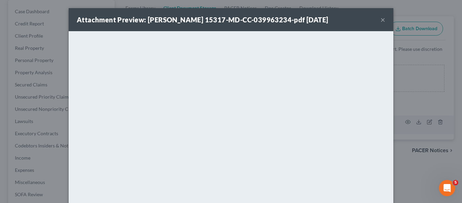
click at [382, 19] on button "×" at bounding box center [383, 20] width 5 height 8
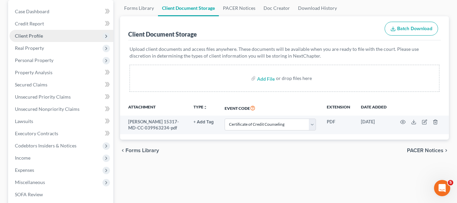
click at [49, 41] on span "Client Profile" at bounding box center [61, 36] width 104 height 12
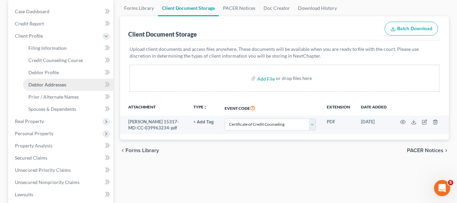
click at [49, 80] on link "Debtor Addresses" at bounding box center [68, 85] width 90 height 12
select select "0"
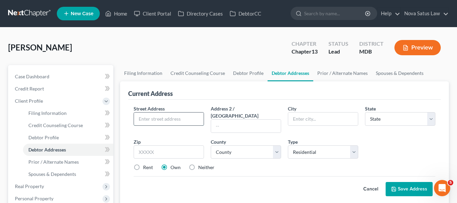
click at [154, 120] on input "text" at bounding box center [169, 118] width 70 height 13
type input "[STREET_ADDRESS][PERSON_NAME]"
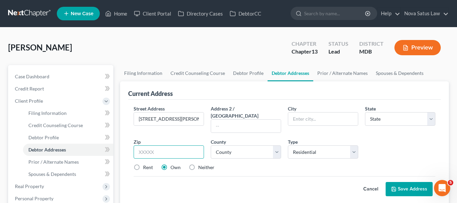
click at [149, 145] on input "text" at bounding box center [169, 152] width 70 height 14
type input "21837"
type input "[GEOGRAPHIC_DATA]"
select select "21"
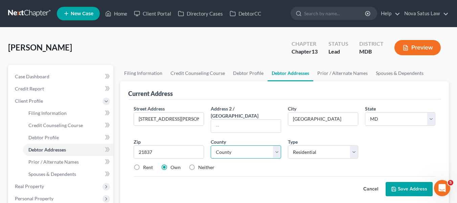
click at [235, 145] on select "County [GEOGRAPHIC_DATA] [GEOGRAPHIC_DATA] [GEOGRAPHIC_DATA] [GEOGRAPHIC_DATA] …" at bounding box center [246, 152] width 70 height 14
select select "22"
click at [211, 145] on select "County [GEOGRAPHIC_DATA] [GEOGRAPHIC_DATA] [GEOGRAPHIC_DATA] [GEOGRAPHIC_DATA] …" at bounding box center [246, 152] width 70 height 14
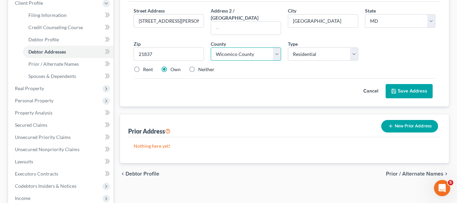
scroll to position [98, 0]
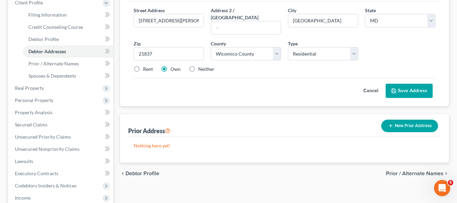
click at [400, 87] on button "Save Address" at bounding box center [409, 91] width 47 height 14
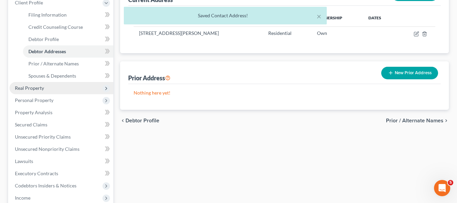
click at [47, 87] on span "Real Property" at bounding box center [61, 88] width 104 height 12
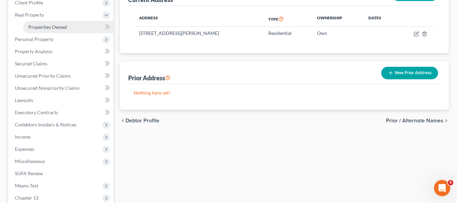
click at [59, 25] on span "Properties Owned" at bounding box center [47, 27] width 39 height 6
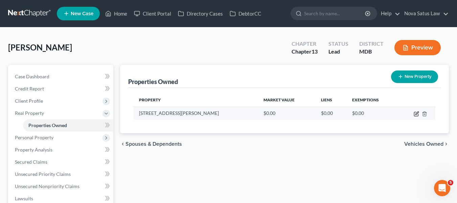
click at [415, 114] on icon "button" at bounding box center [416, 113] width 5 height 5
select select "21"
select select "22"
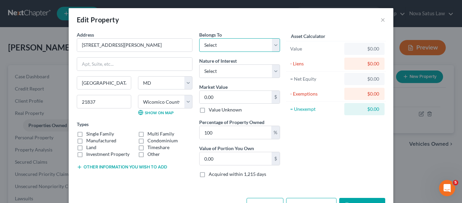
click at [242, 46] on select "Select Debtor 1 Only Debtor 2 Only Debtor 1 And Debtor 2 Only At Least One Of T…" at bounding box center [239, 45] width 81 height 14
select select "3"
click at [199, 38] on select "Select Debtor 1 Only Debtor 2 Only Debtor 1 And Debtor 2 Only At Least One Of T…" at bounding box center [239, 45] width 81 height 14
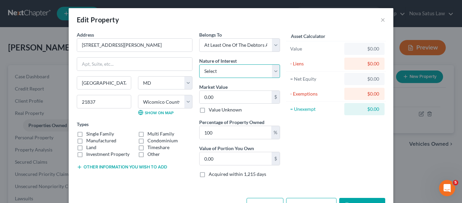
click at [242, 69] on select "Select Fee Simple Joint Tenant Life Estate Equitable Interest Future Interest T…" at bounding box center [239, 71] width 81 height 14
select select "1"
click at [199, 64] on select "Select Fee Simple Joint Tenant Life Estate Equitable Interest Future Interest T…" at bounding box center [239, 71] width 81 height 14
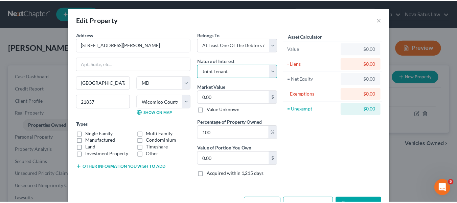
scroll to position [23, 0]
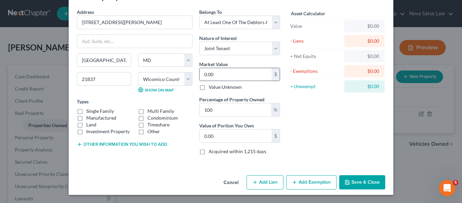
click at [220, 79] on input "0.00" at bounding box center [236, 74] width 72 height 13
type input "1"
type input "1.00"
type input "14"
type input "14.00"
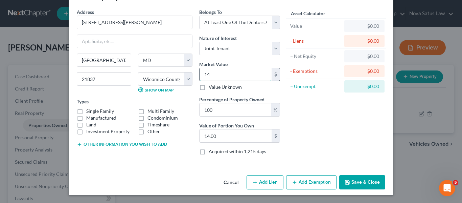
type input "148"
type input "148.00"
type input "1480"
type input "1,480.00"
type input "1,4800"
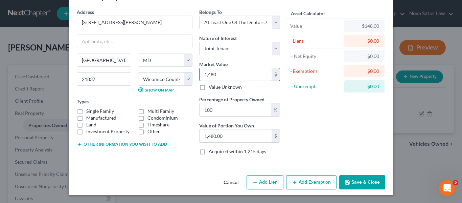
type input "14,800.00"
type input "14,8000"
type input "148,000.00"
type input "148,000"
click at [348, 183] on icon "button" at bounding box center [347, 181] width 5 height 5
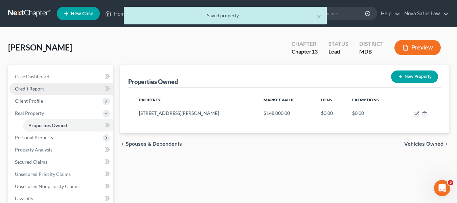
click at [34, 88] on span "Credit Report" at bounding box center [29, 89] width 29 height 6
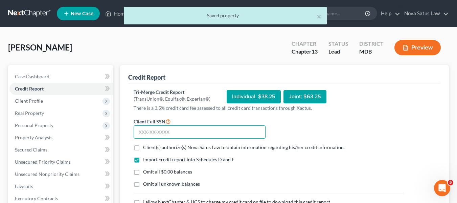
click at [153, 131] on input "text" at bounding box center [200, 132] width 132 height 14
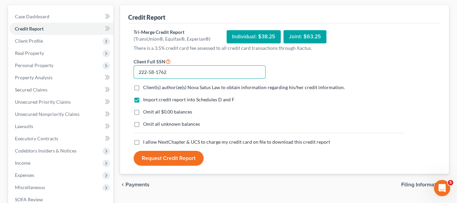
scroll to position [60, 0]
type input "222-58-1762"
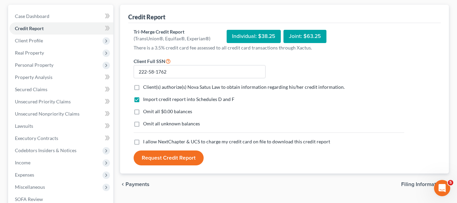
click at [143, 87] on label "Client(s) authorize(s) Nova Satus Law to obtain information regarding his/her c…" at bounding box center [244, 87] width 202 height 7
click at [146, 87] on input "Client(s) authorize(s) Nova Satus Law to obtain information regarding his/her c…" at bounding box center [148, 86] width 4 height 4
checkbox input "true"
click at [143, 142] on label "I allow NextChapter & UCS to charge my credit card on file to download this cre…" at bounding box center [236, 141] width 187 height 7
click at [146, 142] on input "I allow NextChapter & UCS to charge my credit card on file to download this cre…" at bounding box center [148, 140] width 4 height 4
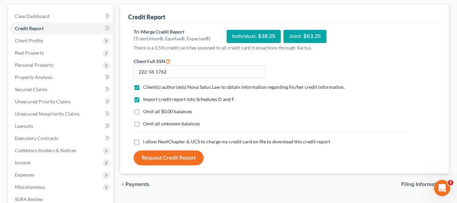
checkbox input "true"
click at [184, 160] on button "Request Credit Report" at bounding box center [169, 157] width 70 height 15
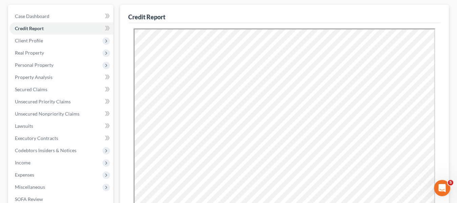
scroll to position [0, 0]
click at [55, 87] on link "Secured Claims" at bounding box center [61, 89] width 104 height 12
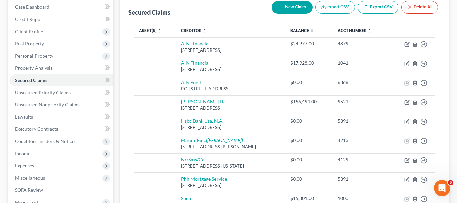
scroll to position [70, 0]
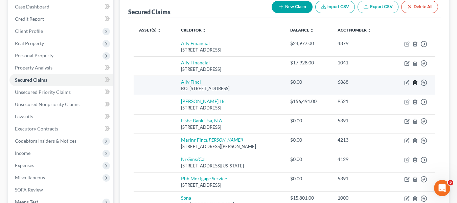
click at [415, 82] on icon "button" at bounding box center [415, 82] width 5 height 5
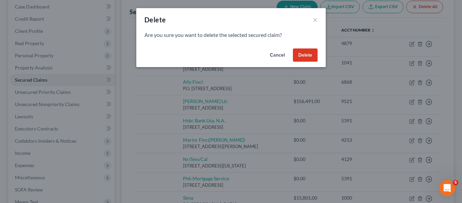
click at [300, 53] on button "Delete" at bounding box center [305, 55] width 25 height 14
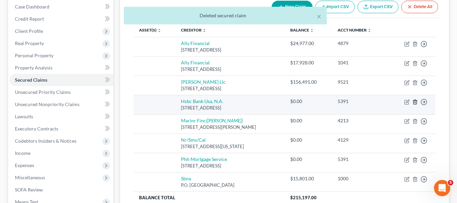
click at [416, 102] on line "button" at bounding box center [416, 102] width 0 height 1
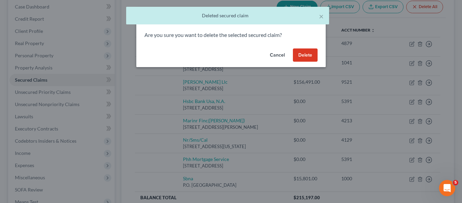
click at [296, 51] on button "Delete" at bounding box center [305, 55] width 25 height 14
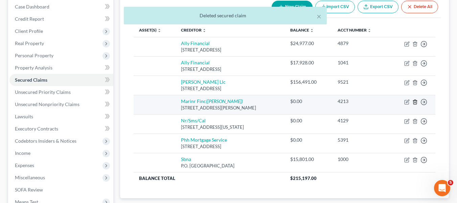
click at [415, 101] on polyline "button" at bounding box center [415, 101] width 4 height 0
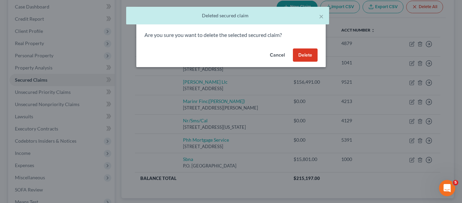
click at [306, 54] on button "Delete" at bounding box center [305, 55] width 25 height 14
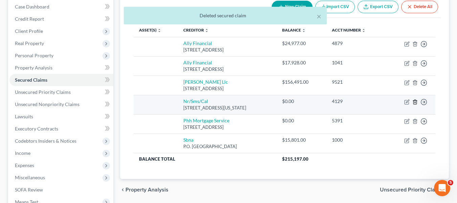
click at [413, 103] on icon "button" at bounding box center [415, 101] width 5 height 5
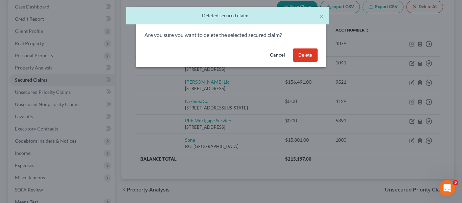
click at [303, 58] on button "Delete" at bounding box center [305, 55] width 25 height 14
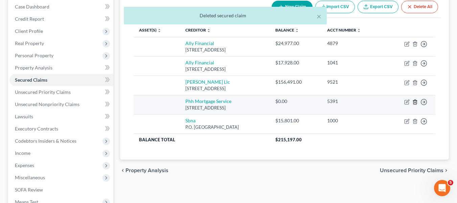
click at [415, 103] on line "button" at bounding box center [415, 102] width 0 height 1
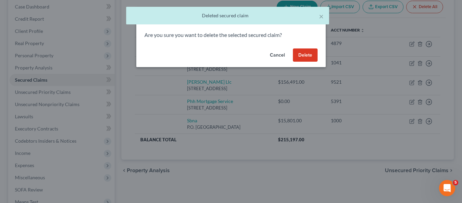
click at [297, 56] on button "Delete" at bounding box center [305, 55] width 25 height 14
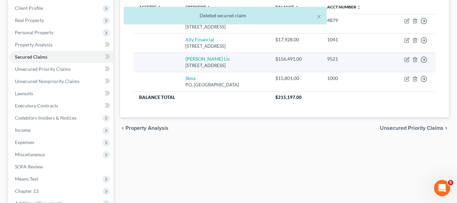
scroll to position [95, 0]
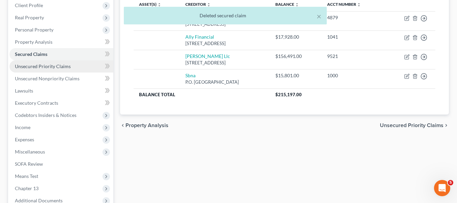
click at [38, 65] on span "Unsecured Priority Claims" at bounding box center [43, 66] width 56 height 6
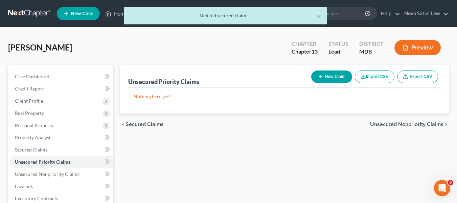
click at [319, 80] on button "New Claim" at bounding box center [331, 76] width 41 height 13
select select "0"
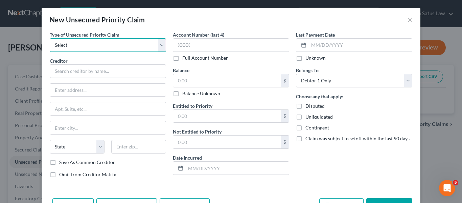
click at [123, 47] on select "Select Taxes & Other Government Units Domestic Support Obligations Extensions o…" at bounding box center [108, 45] width 116 height 14
select select "0"
click at [50, 38] on select "Select Taxes & Other Government Units Domestic Support Obligations Extensions o…" at bounding box center [108, 45] width 116 height 14
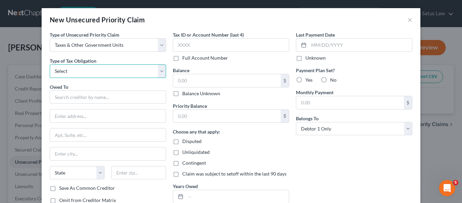
click at [119, 69] on select "Select Federal City State Franchise Tax Board Other" at bounding box center [108, 71] width 116 height 14
select select "0"
click at [50, 64] on select "Select Federal City State Franchise Tax Board Other" at bounding box center [108, 71] width 116 height 14
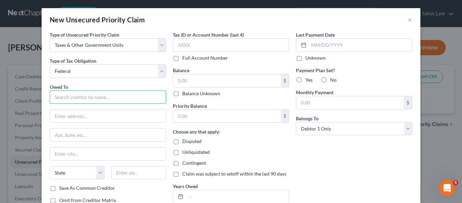
click at [106, 97] on input "text" at bounding box center [108, 97] width 116 height 14
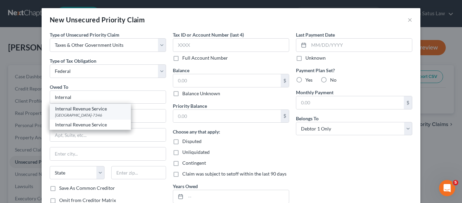
click at [106, 113] on div "[GEOGRAPHIC_DATA]-7346" at bounding box center [90, 115] width 70 height 6
type input "Internal Revenue Service"
type input "PO Box 7346"
type input "[GEOGRAPHIC_DATA]"
select select "39"
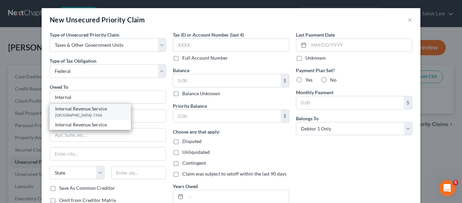
type input "19101-7346"
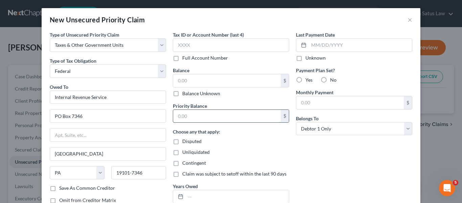
scroll to position [49, 0]
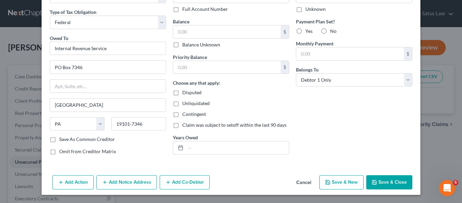
click at [372, 184] on icon "button" at bounding box center [374, 181] width 5 height 5
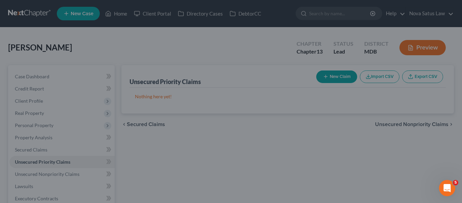
type input "0.00"
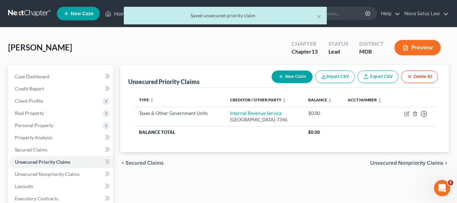
click at [283, 72] on button "New Claim" at bounding box center [292, 76] width 41 height 13
select select "0"
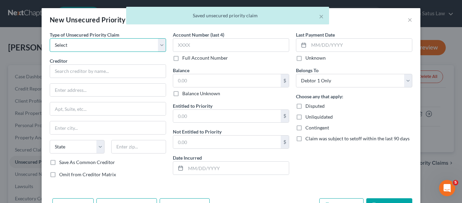
click at [107, 46] on select "Select Taxes & Other Government Units Domestic Support Obligations Extensions o…" at bounding box center [108, 45] width 116 height 14
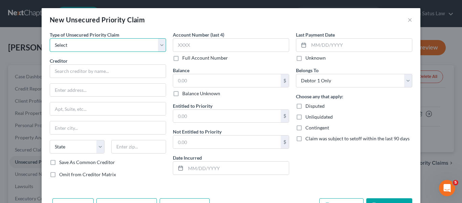
select select "0"
click at [50, 38] on select "Select Taxes & Other Government Units Domestic Support Obligations Extensions o…" at bounding box center [108, 45] width 116 height 14
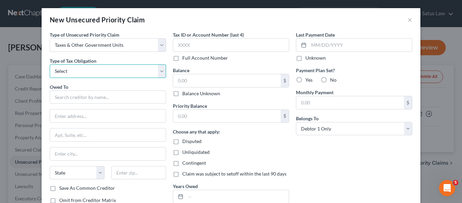
click at [93, 71] on select "Select Federal City State Franchise Tax Board Other" at bounding box center [108, 71] width 116 height 14
select select "2"
click at [50, 64] on select "Select Federal City State Franchise Tax Board Other" at bounding box center [108, 71] width 116 height 14
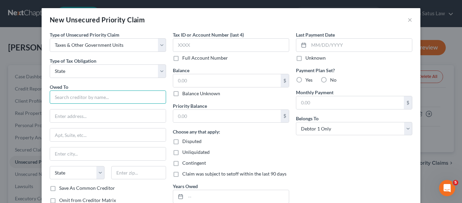
click at [71, 98] on input "text" at bounding box center [108, 97] width 116 height 14
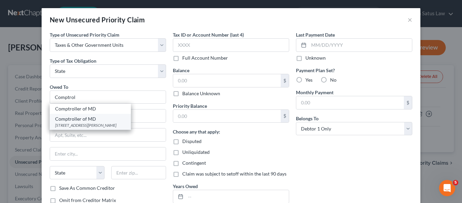
click at [75, 118] on div "Comptroller of MD" at bounding box center [90, 118] width 70 height 7
type input "Comptroller of MD"
type input "[STREET_ADDRESS][PERSON_NAME]"
type input "[GEOGRAPHIC_DATA]"
select select "21"
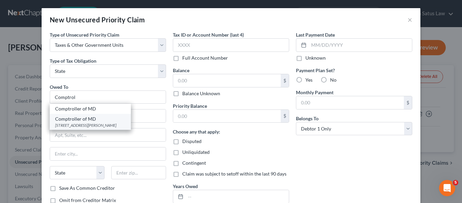
type input "21201"
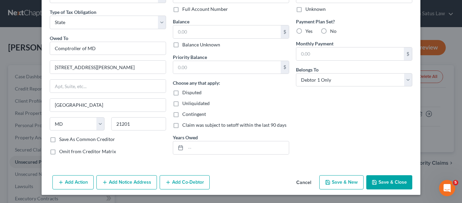
click at [382, 180] on button "Save & Close" at bounding box center [390, 182] width 46 height 14
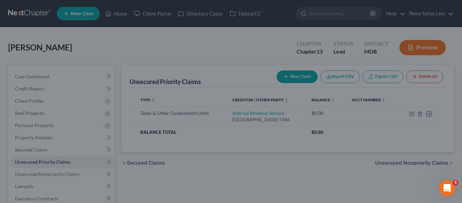
type input "0.00"
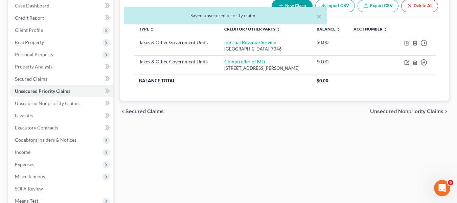
scroll to position [71, 0]
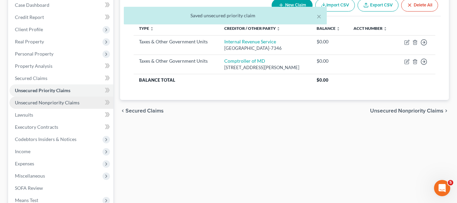
click at [48, 105] on span "Unsecured Nonpriority Claims" at bounding box center [47, 103] width 65 height 6
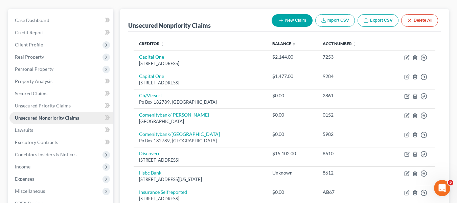
scroll to position [57, 0]
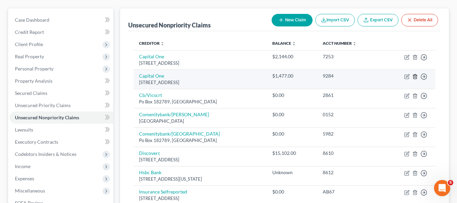
click at [416, 77] on line "button" at bounding box center [416, 76] width 0 height 1
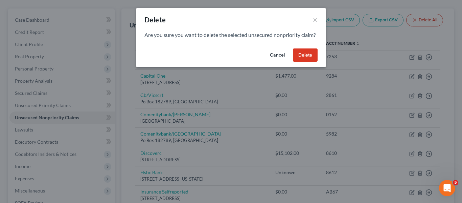
click at [300, 59] on button "Delete" at bounding box center [305, 55] width 25 height 14
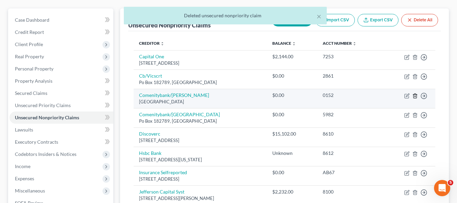
click at [414, 95] on icon "button" at bounding box center [415, 95] width 5 height 5
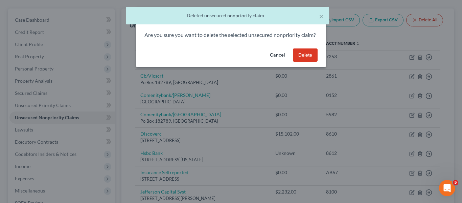
click at [301, 61] on button "Delete" at bounding box center [305, 55] width 25 height 14
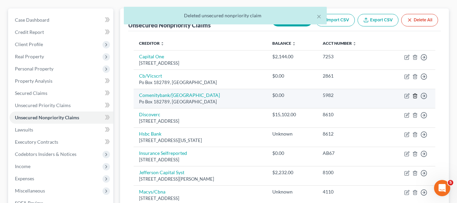
click at [417, 96] on icon "button" at bounding box center [415, 95] width 3 height 4
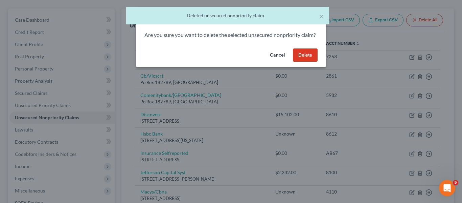
click at [308, 60] on button "Delete" at bounding box center [305, 55] width 25 height 14
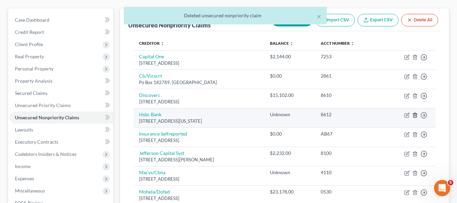
click at [414, 115] on icon "button" at bounding box center [415, 115] width 3 height 4
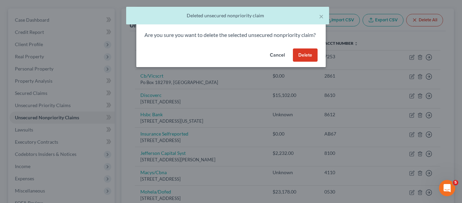
click at [300, 62] on button "Delete" at bounding box center [305, 55] width 25 height 14
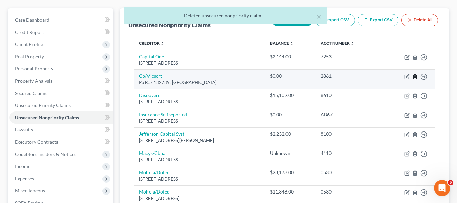
click at [414, 76] on icon "button" at bounding box center [415, 76] width 3 height 4
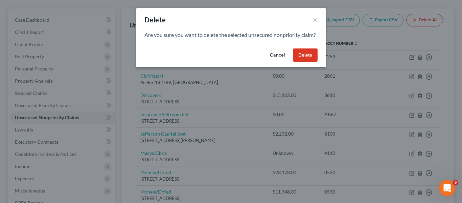
click at [298, 61] on button "Delete" at bounding box center [305, 55] width 25 height 14
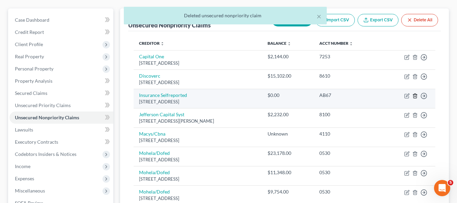
click at [413, 96] on icon "button" at bounding box center [415, 95] width 5 height 5
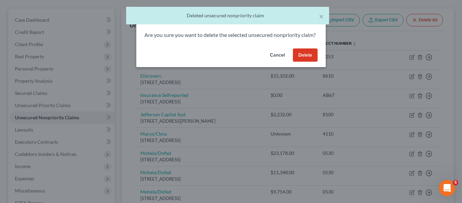
click at [296, 62] on button "Delete" at bounding box center [305, 55] width 25 height 14
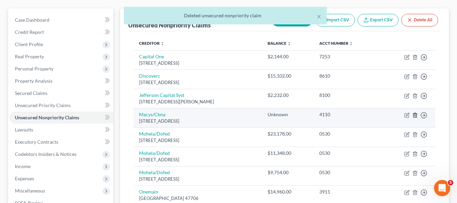
click at [415, 114] on icon "button" at bounding box center [415, 114] width 5 height 5
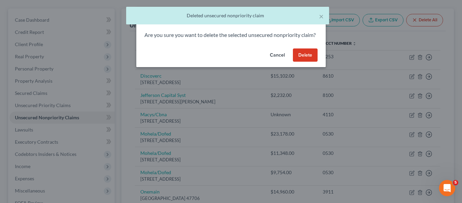
click at [297, 62] on button "Delete" at bounding box center [305, 55] width 25 height 14
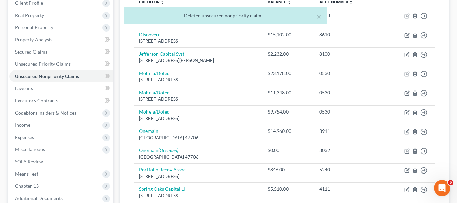
scroll to position [98, 0]
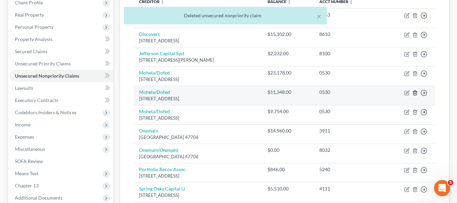
click at [414, 93] on icon "button" at bounding box center [415, 92] width 3 height 4
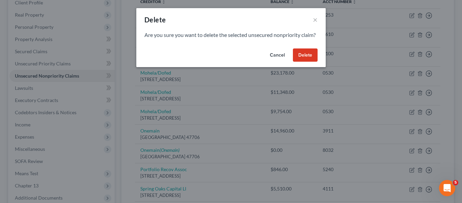
click at [305, 62] on button "Delete" at bounding box center [305, 55] width 25 height 14
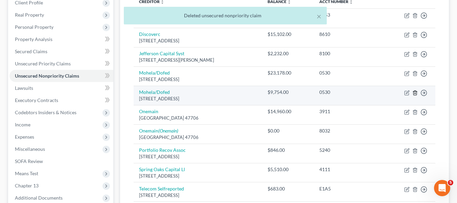
click at [415, 92] on icon "button" at bounding box center [415, 92] width 5 height 5
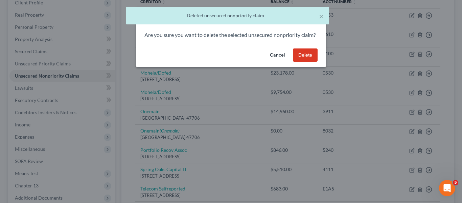
click at [309, 62] on button "Delete" at bounding box center [305, 55] width 25 height 14
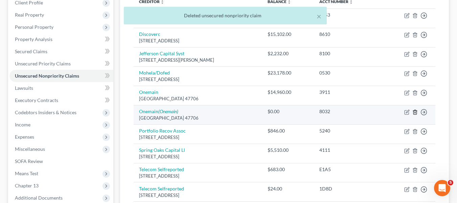
click at [414, 112] on icon "button" at bounding box center [415, 111] width 5 height 5
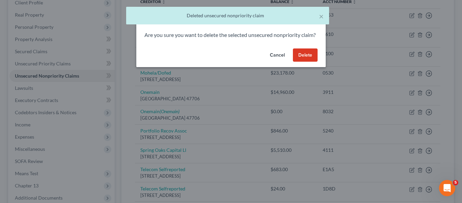
click at [299, 62] on button "Delete" at bounding box center [305, 55] width 25 height 14
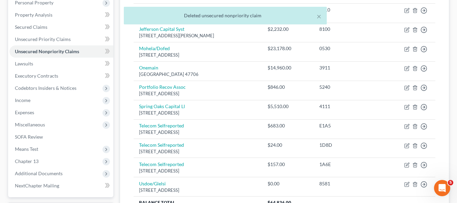
scroll to position [123, 0]
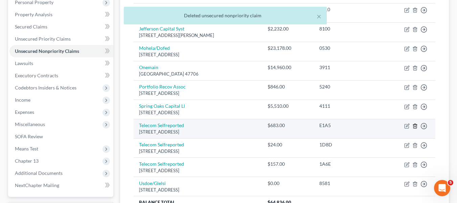
click at [414, 125] on icon "button" at bounding box center [415, 126] width 3 height 4
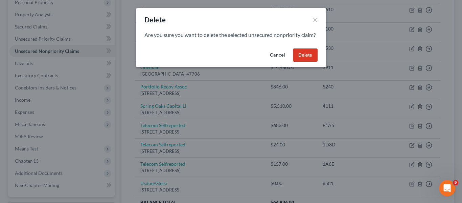
click at [303, 61] on button "Delete" at bounding box center [305, 55] width 25 height 14
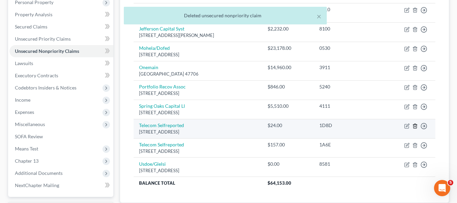
click at [415, 127] on icon "button" at bounding box center [415, 125] width 5 height 5
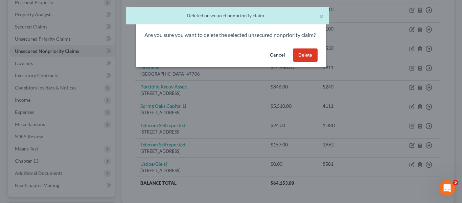
click at [304, 62] on button "Delete" at bounding box center [305, 55] width 25 height 14
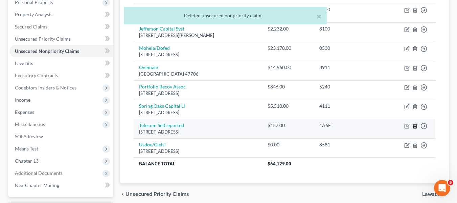
click at [417, 127] on icon "button" at bounding box center [415, 126] width 3 height 4
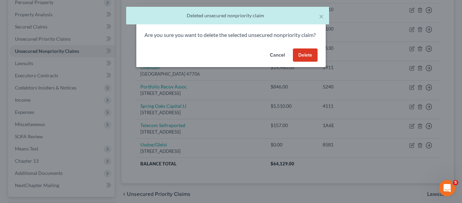
click at [311, 62] on button "Delete" at bounding box center [305, 55] width 25 height 14
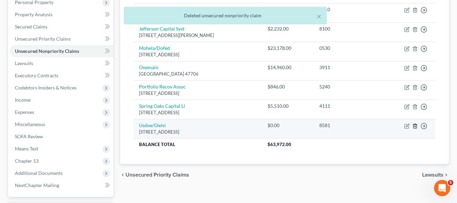
click at [414, 125] on icon "button" at bounding box center [415, 126] width 3 height 4
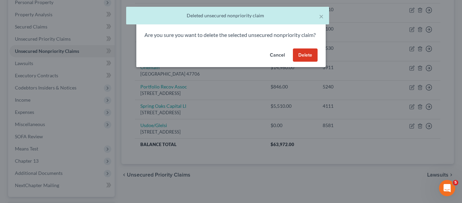
click at [299, 62] on button "Delete" at bounding box center [305, 55] width 25 height 14
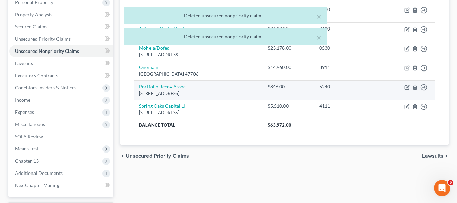
scroll to position [0, 0]
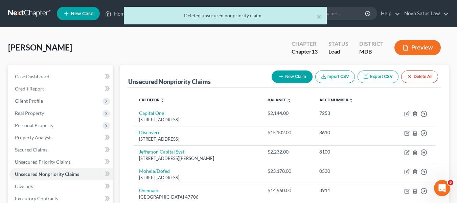
click at [285, 81] on button "New Claim" at bounding box center [292, 76] width 41 height 13
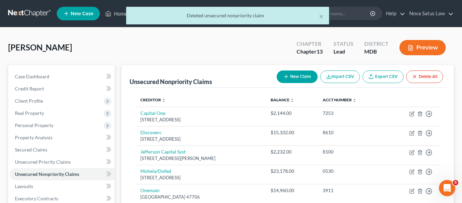
select select "0"
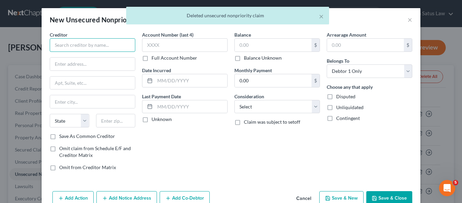
click at [66, 41] on input "text" at bounding box center [93, 45] width 86 height 14
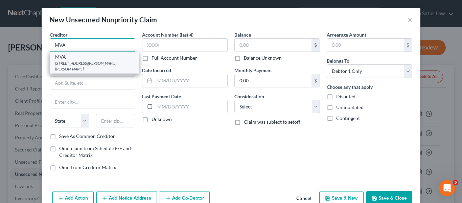
type input "MVA"
click at [69, 58] on div "MVA" at bounding box center [94, 56] width 78 height 7
type input "[STREET_ADDRESS][PERSON_NAME]"
type input "[PERSON_NAME]"
select select "21"
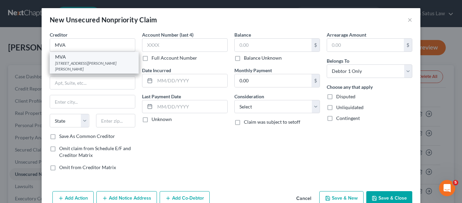
type input "21062"
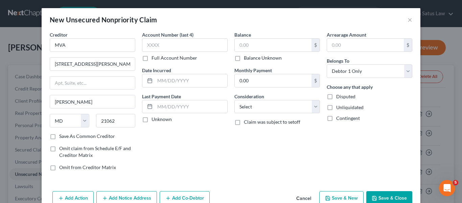
click at [373, 197] on icon "button" at bounding box center [374, 197] width 5 height 5
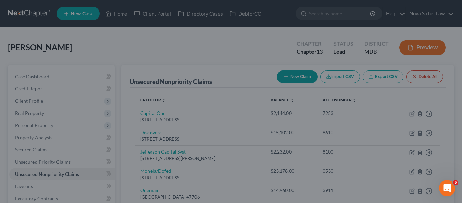
type input "0.00"
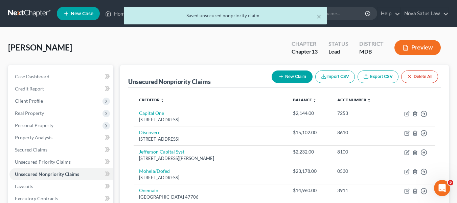
click at [285, 76] on button "New Claim" at bounding box center [292, 76] width 41 height 13
select select "0"
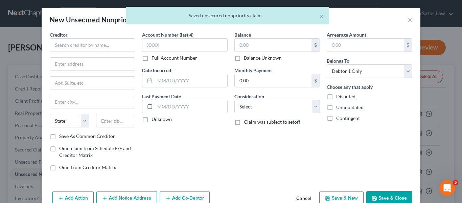
click at [106, 37] on div "Creditor *" at bounding box center [93, 41] width 86 height 21
click at [102, 40] on input "text" at bounding box center [93, 45] width 86 height 14
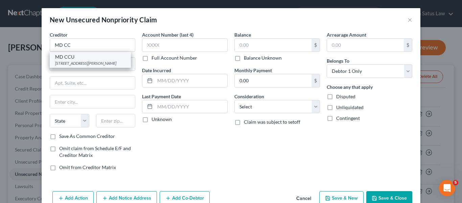
click at [104, 56] on div "MD CCU" at bounding box center [90, 56] width 70 height 7
type input "MD CCU"
type input "[STREET_ADDRESS][PERSON_NAME]"
type input "[GEOGRAPHIC_DATA]"
select select "21"
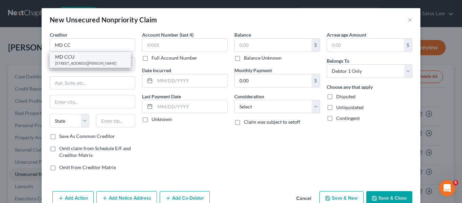
type input "21201"
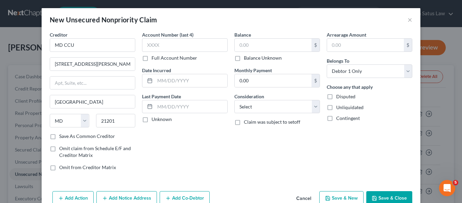
click at [372, 195] on icon "button" at bounding box center [374, 197] width 5 height 5
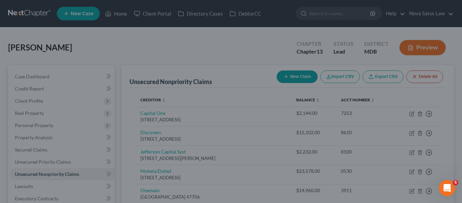
type input "0.00"
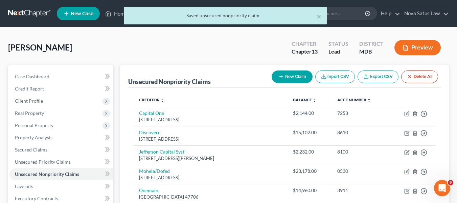
click at [284, 72] on button "New Claim" at bounding box center [292, 76] width 41 height 13
select select "0"
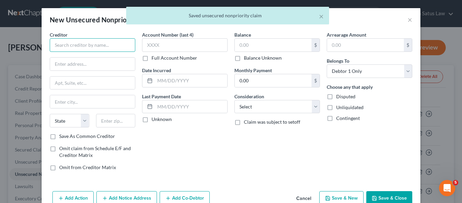
click at [98, 45] on input "text" at bounding box center [93, 45] width 86 height 14
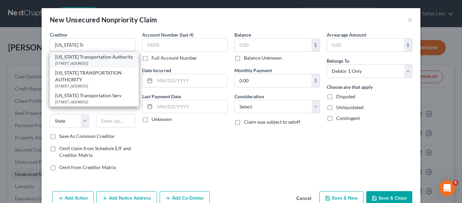
click at [79, 63] on div "[STREET_ADDRESS]" at bounding box center [94, 63] width 78 height 6
type input "[US_STATE] Transportation Authority"
type input "[STREET_ADDRESS]"
type input "[GEOGRAPHIC_DATA]"
select select "21"
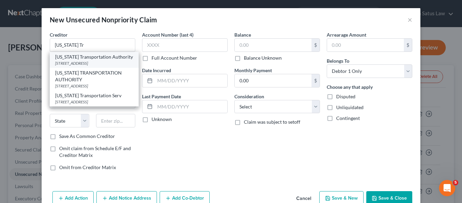
type input "21224"
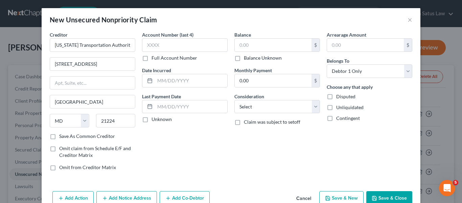
click at [372, 195] on icon "button" at bounding box center [374, 197] width 5 height 5
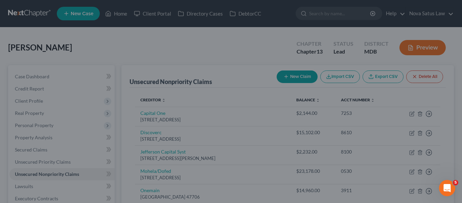
type input "0.00"
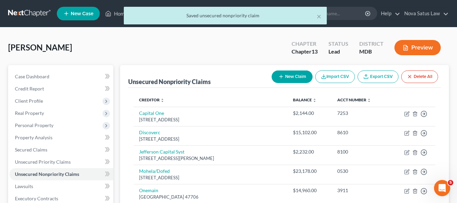
click at [276, 74] on button "New Claim" at bounding box center [292, 76] width 41 height 13
select select "0"
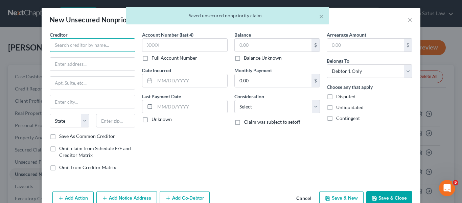
click at [91, 49] on input "text" at bounding box center [93, 45] width 86 height 14
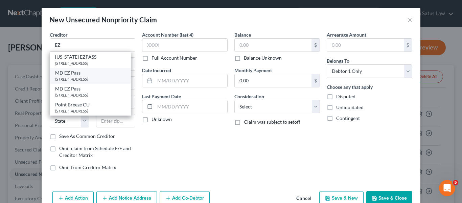
click at [86, 74] on div "MD EZ Pass" at bounding box center [90, 72] width 70 height 7
type input "MD EZ Pass"
type input "1 Turnpike Dr"
type input "[GEOGRAPHIC_DATA]"
select select "21"
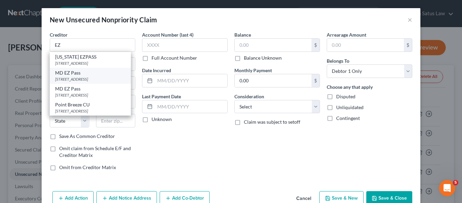
type input "21903"
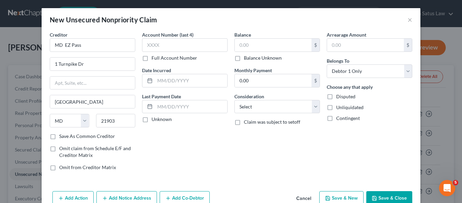
click at [381, 195] on button "Save & Close" at bounding box center [390, 198] width 46 height 14
type input "0.00"
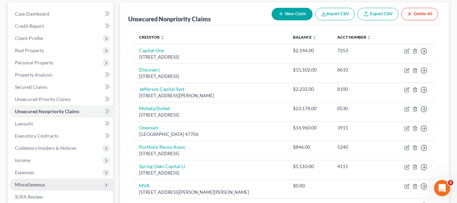
scroll to position [62, 0]
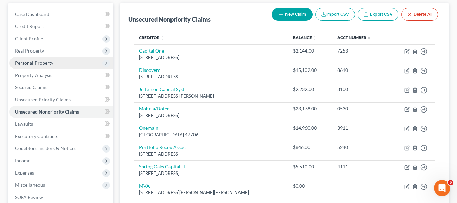
click at [45, 60] on span "Personal Property" at bounding box center [34, 63] width 39 height 6
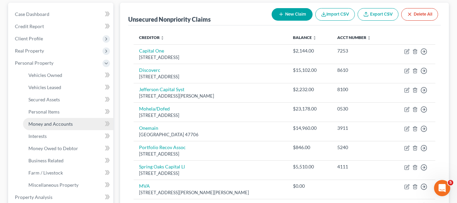
click at [52, 121] on span "Money and Accounts" at bounding box center [50, 124] width 44 height 6
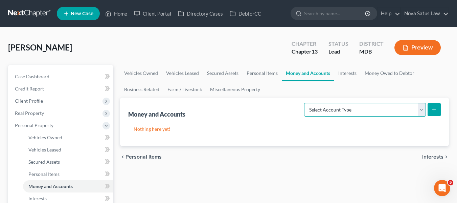
click at [406, 112] on select "Select Account Type Brokerage Cash on Hand Certificates of Deposit Checking Acc…" at bounding box center [365, 110] width 122 height 14
select select "checking"
click at [306, 103] on select "Select Account Type Brokerage Cash on Hand Certificates of Deposit Checking Acc…" at bounding box center [365, 110] width 122 height 14
click at [432, 115] on button "submit" at bounding box center [434, 109] width 13 height 13
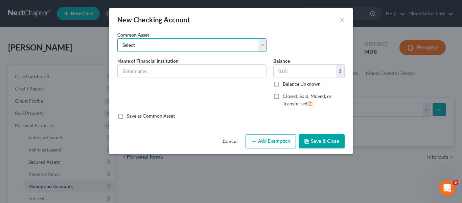
click at [196, 50] on select "Select HarCO FCU balance as of" at bounding box center [191, 45] width 149 height 14
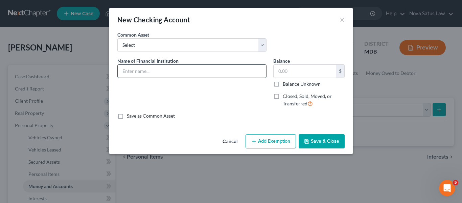
click at [167, 67] on input "text" at bounding box center [192, 71] width 149 height 13
type input "PNC balance as of 073125"
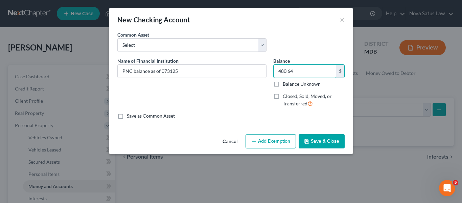
type input "480.64"
click at [267, 143] on button "Add Exemption" at bounding box center [271, 141] width 50 height 14
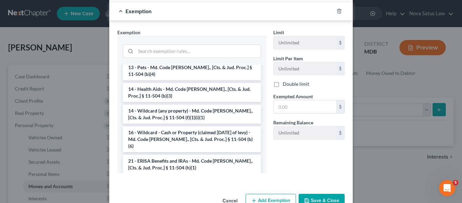
scroll to position [105, 0]
click at [193, 108] on li "14 - Wildcard (any property) - Md. Code [PERSON_NAME]., [Cts. & Jud. Proc.] § 1…" at bounding box center [192, 113] width 138 height 19
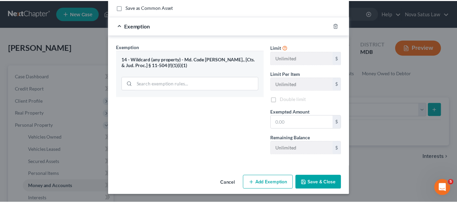
scroll to position [109, 0]
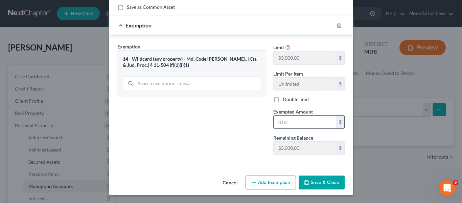
click at [300, 127] on input "text" at bounding box center [305, 121] width 63 height 13
type input "480.64"
click at [318, 184] on button "Save & Close" at bounding box center [322, 182] width 46 height 14
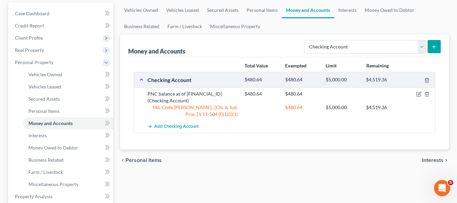
scroll to position [64, 0]
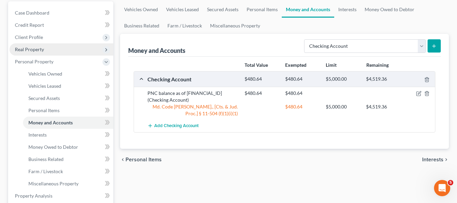
click at [39, 49] on span "Real Property" at bounding box center [29, 49] width 29 height 6
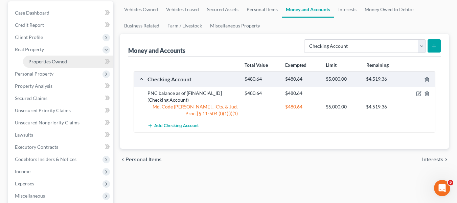
click at [46, 59] on span "Properties Owned" at bounding box center [47, 62] width 39 height 6
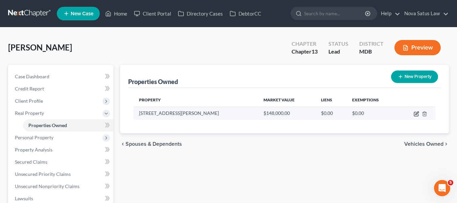
click at [416, 113] on icon "button" at bounding box center [416, 113] width 5 height 5
select select "21"
select select "22"
select select "3"
select select "1"
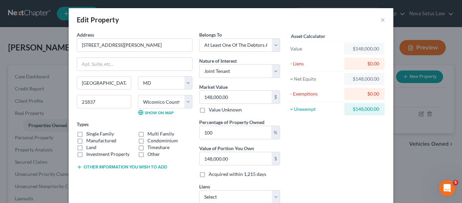
scroll to position [48, 0]
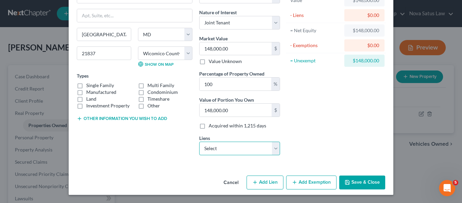
click at [241, 151] on select "Select [PERSON_NAME] Llc - $156,491.00 Ally Financial - $24,977.00 Ally Financi…" at bounding box center [239, 148] width 81 height 14
select select "0"
click at [199, 141] on select "Select [PERSON_NAME] Llc - $156,491.00 Ally Financial - $24,977.00 Ally Financi…" at bounding box center [239, 148] width 81 height 14
select select
select select "14"
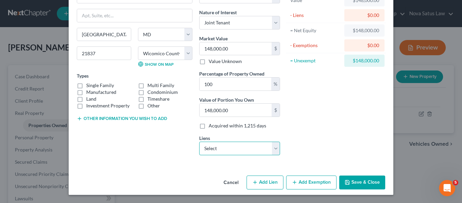
select select "0"
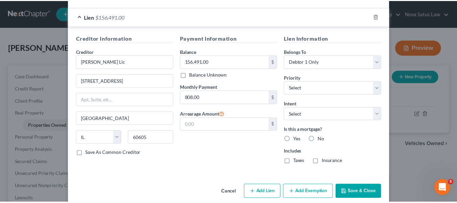
scroll to position [217, 0]
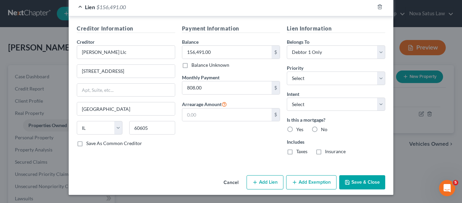
click at [351, 182] on button "Save & Close" at bounding box center [362, 182] width 46 height 14
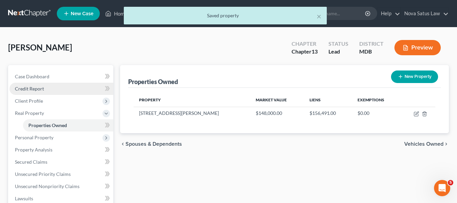
click at [41, 90] on span "Credit Report" at bounding box center [29, 89] width 29 height 6
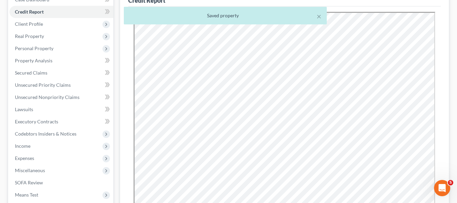
scroll to position [77, 0]
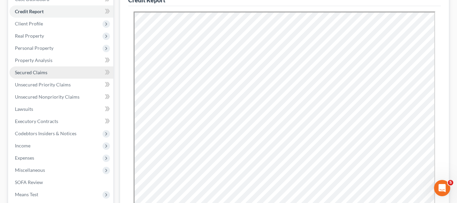
click at [59, 71] on link "Secured Claims" at bounding box center [61, 72] width 104 height 12
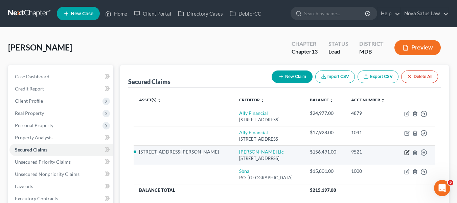
click at [406, 152] on icon "button" at bounding box center [406, 152] width 5 height 5
select select "14"
select select "2"
select select "0"
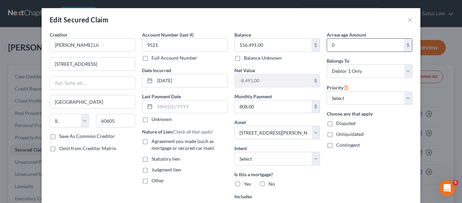
click at [344, 50] on input "0" at bounding box center [365, 45] width 77 height 13
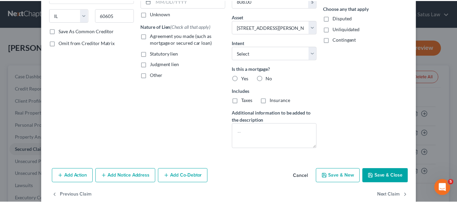
scroll to position [106, 0]
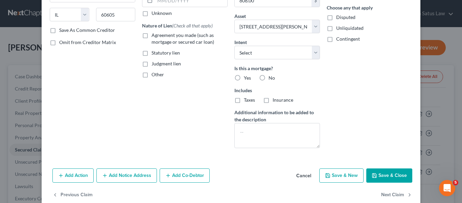
type input "22,000"
click at [385, 177] on button "Save & Close" at bounding box center [390, 175] width 46 height 14
select select
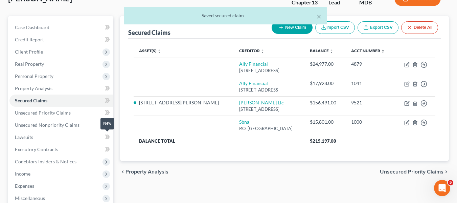
scroll to position [49, 0]
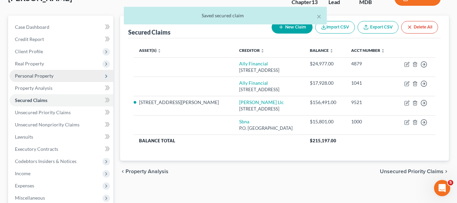
click at [29, 73] on span "Personal Property" at bounding box center [34, 76] width 39 height 6
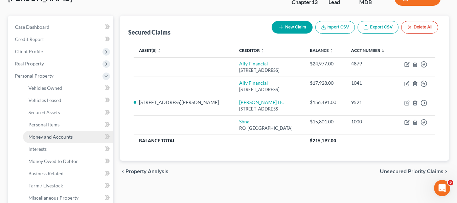
click at [48, 135] on span "Money and Accounts" at bounding box center [50, 137] width 44 height 6
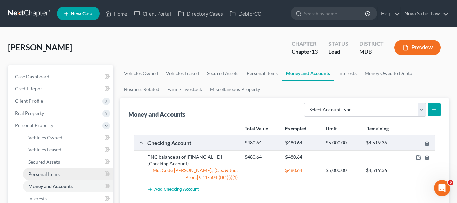
click at [44, 170] on link "Personal Items" at bounding box center [68, 174] width 90 height 12
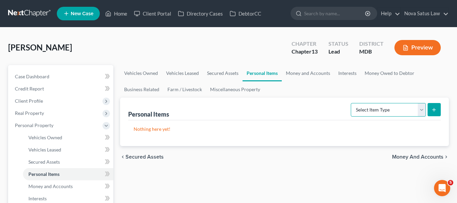
click at [411, 109] on select "Select Item Type Clothing Collectibles Of Value Electronics Firearms Household …" at bounding box center [388, 110] width 75 height 14
select select "household_goods"
click at [352, 103] on select "Select Item Type Clothing Collectibles Of Value Electronics Firearms Household …" at bounding box center [388, 110] width 75 height 14
click at [430, 106] on button "submit" at bounding box center [434, 109] width 13 height 13
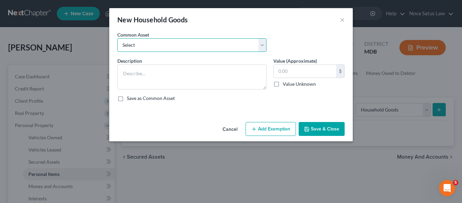
click at [183, 41] on select "Select All household goods and furnishings" at bounding box center [191, 45] width 149 height 14
select select "0"
click at [117, 38] on select "Select All household goods and furnishings" at bounding box center [191, 45] width 149 height 14
type textarea "All household goods and furnishings"
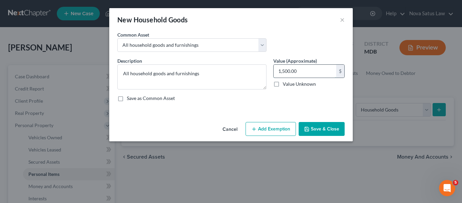
click at [310, 73] on input "1,500.00" at bounding box center [305, 71] width 63 height 13
type input "900"
click at [274, 130] on button "Add Exemption" at bounding box center [271, 129] width 50 height 14
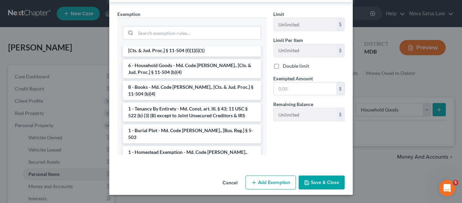
scroll to position [68, 0]
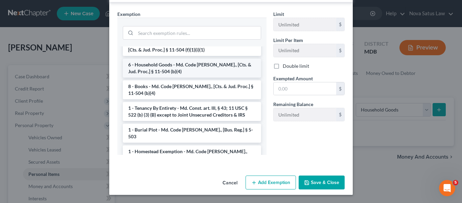
click at [170, 68] on li "6 - Household Goods - Md. Code [PERSON_NAME]., [Cts. & Jud. Proc.] § 11-504 (b)…" at bounding box center [192, 68] width 138 height 19
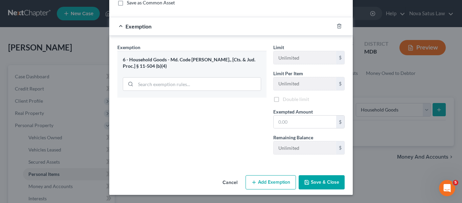
scroll to position [96, 0]
click at [297, 115] on input "text" at bounding box center [305, 121] width 63 height 13
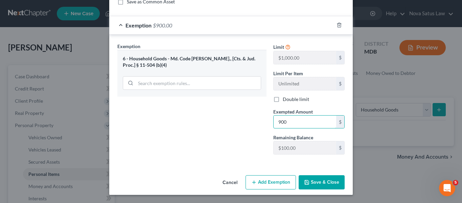
type input "900"
click at [314, 181] on button "Save & Close" at bounding box center [322, 182] width 46 height 14
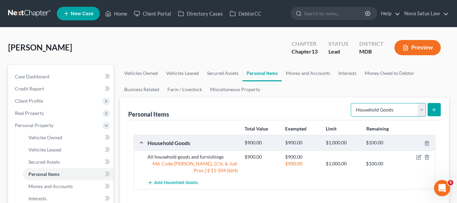
click at [399, 108] on select "Select Item Type Clothing Collectibles Of Value Electronics Firearms Household …" at bounding box center [388, 110] width 75 height 14
select select "electronics"
click at [352, 103] on select "Select Item Type Clothing Collectibles Of Value Electronics Firearms Household …" at bounding box center [388, 110] width 75 height 14
click at [431, 111] on button "submit" at bounding box center [434, 109] width 13 height 13
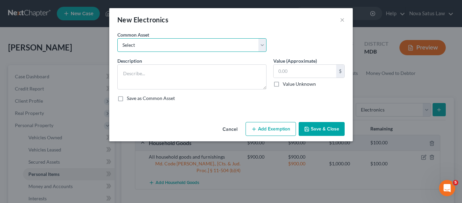
click at [216, 45] on select "Select All electronics including TV's computers music equipment etc" at bounding box center [191, 45] width 149 height 14
select select "0"
click at [117, 38] on select "Select All electronics including TV's computers music equipment etc" at bounding box center [191, 45] width 149 height 14
type textarea "All electronics including TV's computers music equipment etc"
type input "500.00"
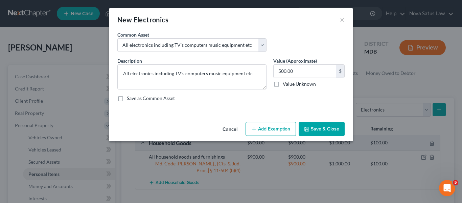
click at [261, 126] on button "Add Exemption" at bounding box center [271, 129] width 50 height 14
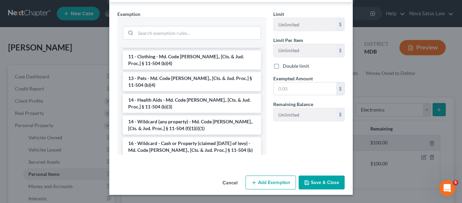
scroll to position [76, 0]
click at [159, 115] on li "14 - Wildcard (any property) - Md. Code [PERSON_NAME]., [Cts. & Jud. Proc.] § 1…" at bounding box center [192, 124] width 138 height 19
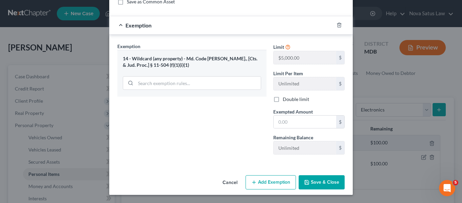
scroll to position [96, 0]
click at [305, 119] on input "text" at bounding box center [305, 121] width 63 height 13
type input "500"
click at [319, 180] on button "Save & Close" at bounding box center [322, 182] width 46 height 14
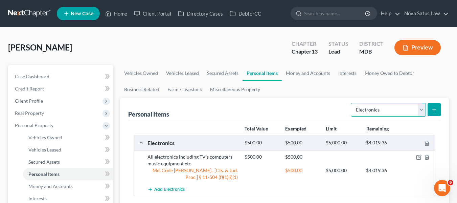
click at [368, 111] on select "Select Item Type Clothing Collectibles Of Value Electronics Firearms Household …" at bounding box center [388, 110] width 75 height 14
select select "clothing"
click at [352, 103] on select "Select Item Type Clothing Collectibles Of Value Electronics Firearms Household …" at bounding box center [388, 110] width 75 height 14
click at [438, 106] on button "submit" at bounding box center [434, 109] width 13 height 13
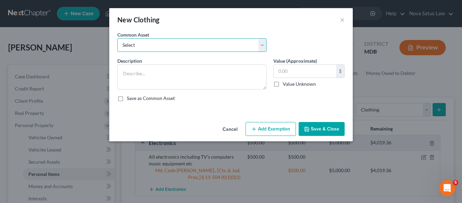
click at [211, 42] on select "Select All articles of clothing including shoes and outerwear" at bounding box center [191, 45] width 149 height 14
select select "0"
click at [117, 38] on select "Select All articles of clothing including shoes and outerwear" at bounding box center [191, 45] width 149 height 14
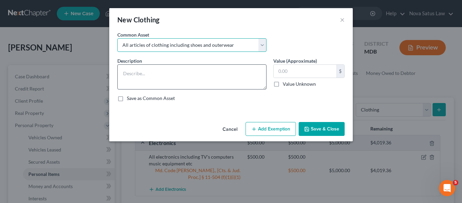
type textarea "All articles of clothing including shoes and outerwear"
type input "300.00"
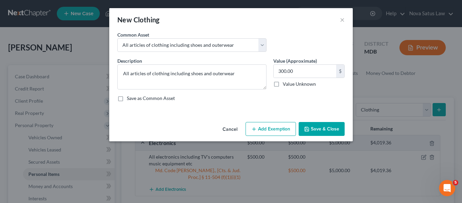
click at [272, 126] on button "Add Exemption" at bounding box center [271, 129] width 50 height 14
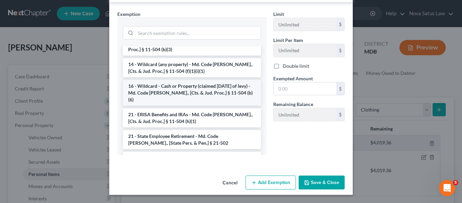
scroll to position [155, 0]
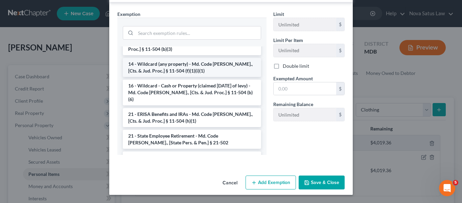
click at [161, 60] on li "14 - Wildcard (any property) - Md. Code [PERSON_NAME]., [Cts. & Jud. Proc.] § 1…" at bounding box center [192, 67] width 138 height 19
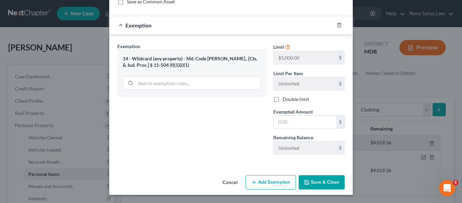
scroll to position [96, 0]
click at [294, 120] on input "text" at bounding box center [305, 121] width 63 height 13
type input "300"
click at [305, 184] on icon "button" at bounding box center [307, 182] width 4 height 4
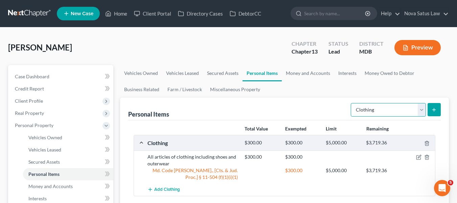
click at [361, 115] on select "Select Item Type Clothing Collectibles Of Value Electronics Firearms Household …" at bounding box center [388, 110] width 75 height 14
select select "jewelry"
click at [352, 103] on select "Select Item Type Clothing Collectibles Of Value Electronics Firearms Household …" at bounding box center [388, 110] width 75 height 14
click at [432, 110] on icon "submit" at bounding box center [434, 109] width 5 height 5
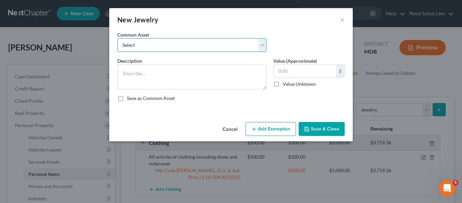
click at [170, 50] on select "Select All jewelry including rings watches bracelets earrings etc" at bounding box center [191, 45] width 149 height 14
select select "0"
click at [117, 38] on select "Select All jewelry including rings watches bracelets earrings etc" at bounding box center [191, 45] width 149 height 14
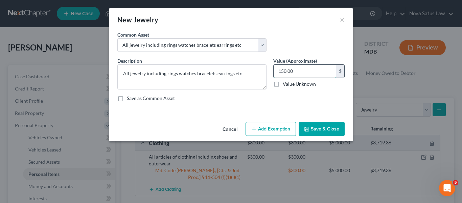
click at [295, 73] on input "150.00" at bounding box center [305, 71] width 63 height 13
click at [259, 124] on button "Add Exemption" at bounding box center [271, 129] width 50 height 14
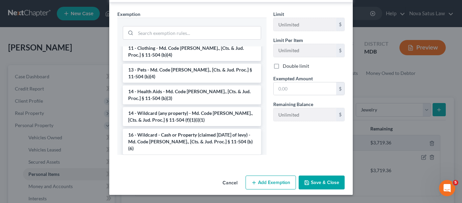
scroll to position [85, 0]
click at [202, 107] on li "14 - Wildcard (any property) - Md. Code [PERSON_NAME]., [Cts. & Jud. Proc.] § 1…" at bounding box center [192, 116] width 138 height 19
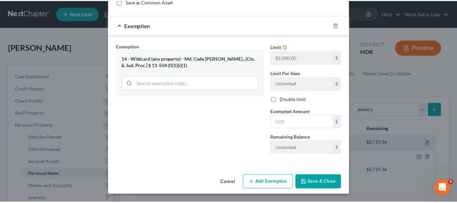
scroll to position [96, 0]
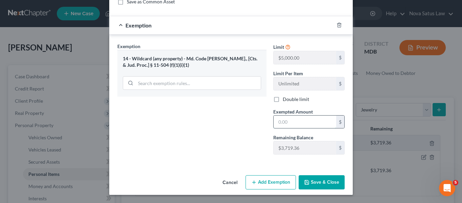
click at [301, 123] on input "text" at bounding box center [305, 121] width 63 height 13
click at [309, 179] on button "Save & Close" at bounding box center [322, 182] width 46 height 14
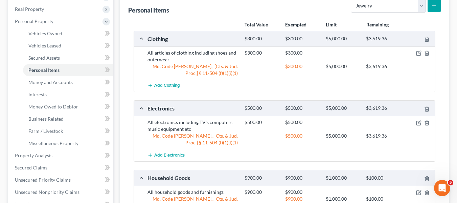
scroll to position [104, 0]
click at [47, 36] on span "Vehicles Owned" at bounding box center [45, 33] width 34 height 6
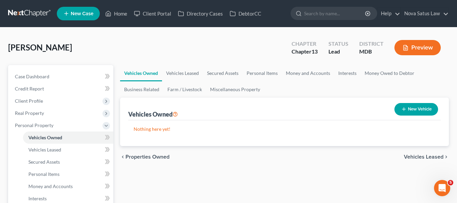
click at [402, 111] on icon "button" at bounding box center [403, 108] width 5 height 5
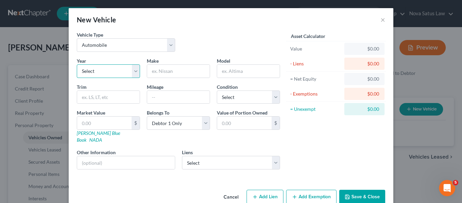
click at [128, 75] on select "Select 2026 2025 2024 2023 2022 2021 2020 2019 2018 2017 2016 2015 2014 2013 20…" at bounding box center [108, 71] width 63 height 14
click at [77, 64] on select "Select 2026 2025 2024 2023 2022 2021 2020 2019 2018 2017 2016 2015 2014 2013 20…" at bounding box center [108, 71] width 63 height 14
click at [160, 77] on input "text" at bounding box center [178, 71] width 63 height 13
click at [224, 102] on select "Select Excellent Very Good Good Fair Poor" at bounding box center [248, 97] width 63 height 14
click at [217, 90] on select "Select Excellent Very Good Good Fair Poor" at bounding box center [248, 97] width 63 height 14
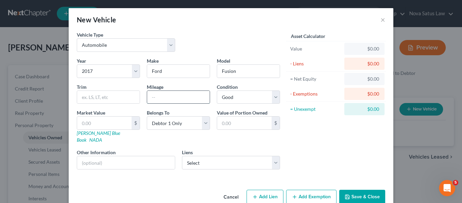
click at [153, 102] on input "text" at bounding box center [178, 97] width 63 height 13
click at [81, 134] on link "[PERSON_NAME] Blue Book" at bounding box center [98, 136] width 43 height 13
click at [109, 119] on input "text" at bounding box center [104, 122] width 54 height 13
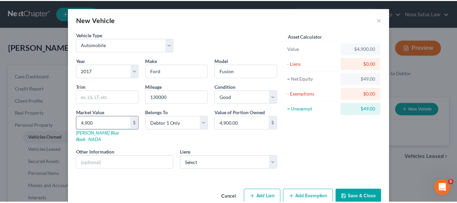
scroll to position [8, 0]
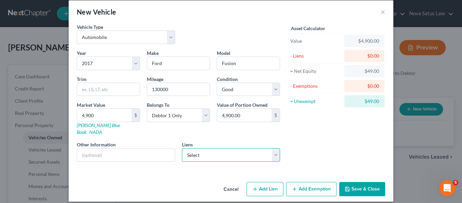
click at [230, 149] on select "Select Ally Financial - $24,977.00 Ally Financial - $17,928.00 Sbna - $15,801.00" at bounding box center [231, 155] width 98 height 14
click at [359, 182] on button "Save & Close" at bounding box center [362, 189] width 46 height 14
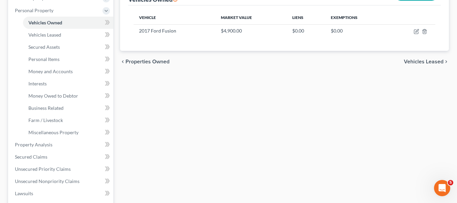
scroll to position [117, 0]
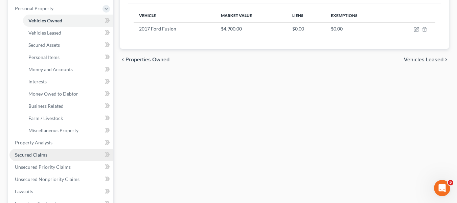
click at [37, 152] on span "Secured Claims" at bounding box center [31, 155] width 32 height 6
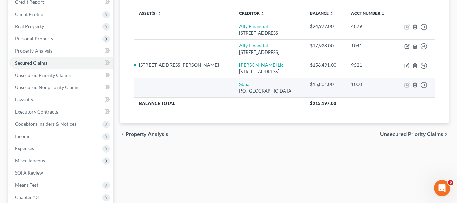
scroll to position [87, 0]
click at [408, 84] on icon "button" at bounding box center [406, 84] width 5 height 5
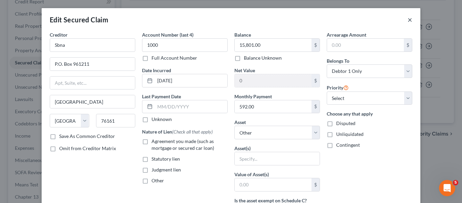
click at [408, 20] on button "×" at bounding box center [410, 20] width 5 height 8
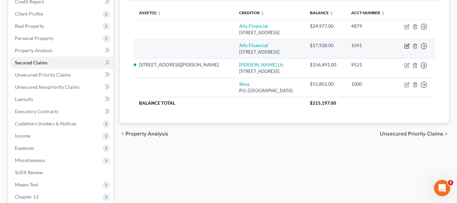
click at [407, 45] on icon "button" at bounding box center [406, 45] width 5 height 5
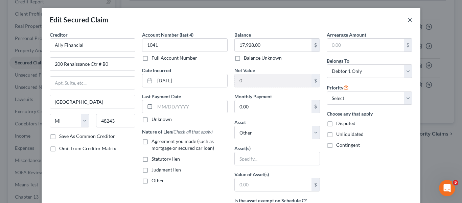
click at [409, 19] on button "×" at bounding box center [410, 20] width 5 height 8
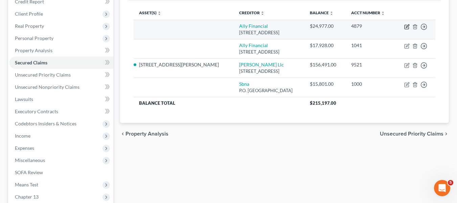
click at [407, 27] on icon "button" at bounding box center [407, 25] width 3 height 3
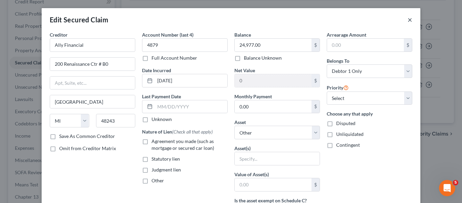
click at [408, 22] on button "×" at bounding box center [410, 20] width 5 height 8
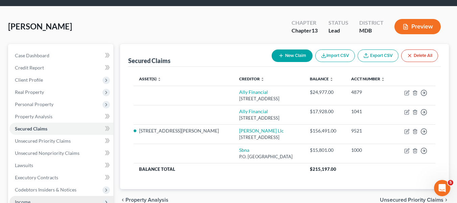
scroll to position [0, 0]
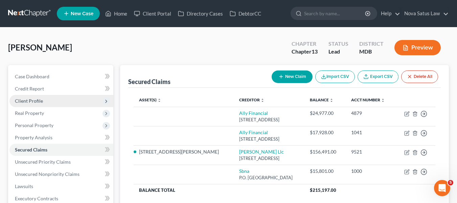
click at [36, 103] on span "Client Profile" at bounding box center [29, 101] width 28 height 6
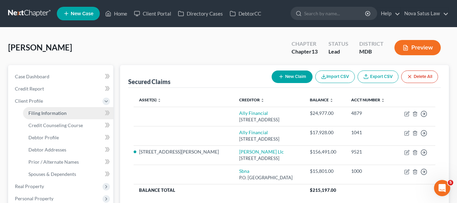
click at [41, 113] on span "Filing Information" at bounding box center [47, 113] width 38 height 6
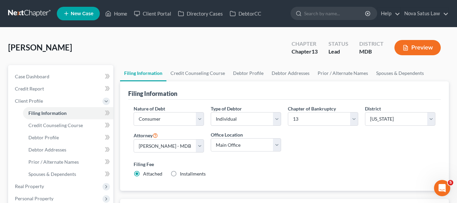
scroll to position [80, 0]
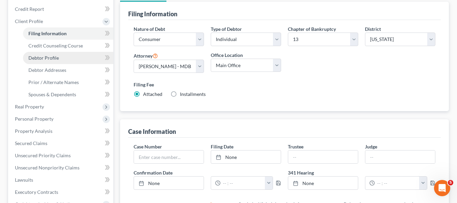
click at [39, 55] on span "Debtor Profile" at bounding box center [43, 58] width 30 height 6
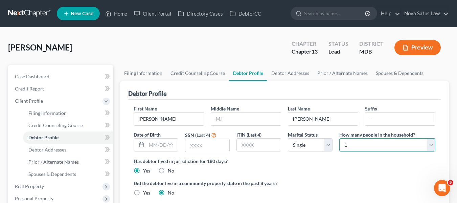
click at [368, 145] on select "Select 1 2 3 4 5 6 7 8 9 10 11 12 13 14 15 16 17 18 19 20" at bounding box center [387, 145] width 96 height 14
click at [339, 138] on select "Select 1 2 3 4 5 6 7 8 9 10 11 12 13 14 15 16 17 18 19 20" at bounding box center [387, 145] width 96 height 14
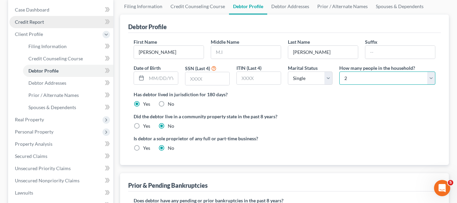
scroll to position [67, 0]
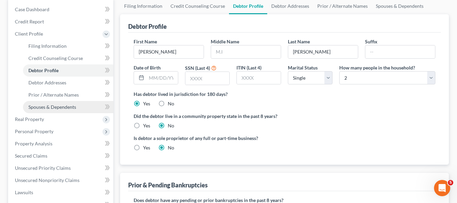
click at [51, 107] on span "Spouses & Dependents" at bounding box center [52, 107] width 48 height 6
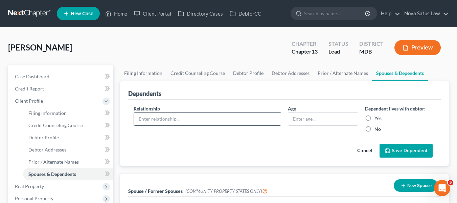
click at [170, 116] on input "text" at bounding box center [207, 118] width 147 height 13
click at [322, 117] on input "text" at bounding box center [323, 118] width 70 height 13
click at [375, 118] on label "Yes" at bounding box center [378, 118] width 7 height 7
click at [377, 118] on input "Yes" at bounding box center [379, 117] width 4 height 4
click at [383, 149] on button "Save Dependent" at bounding box center [406, 150] width 53 height 14
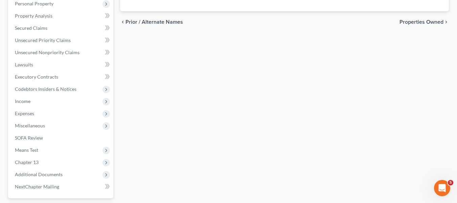
scroll to position [194, 0]
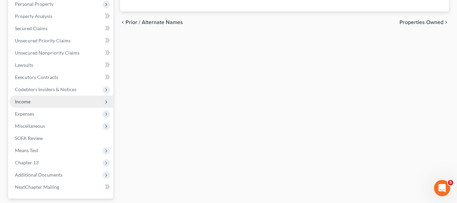
click at [30, 101] on span "Income" at bounding box center [23, 101] width 16 height 6
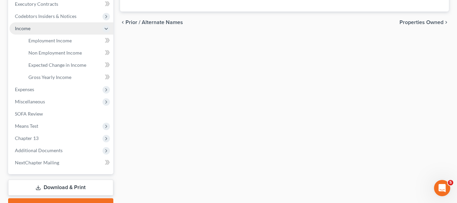
scroll to position [121, 0]
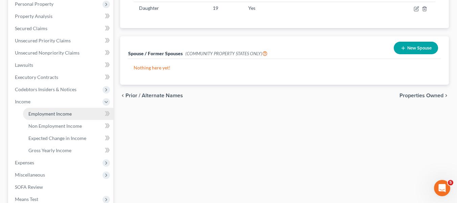
click at [46, 114] on span "Employment Income" at bounding box center [49, 114] width 43 height 6
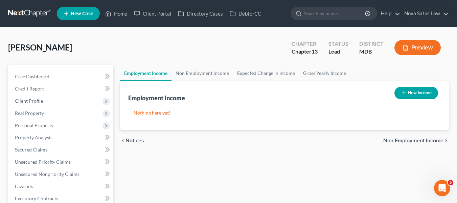
click at [401, 91] on icon "button" at bounding box center [403, 92] width 5 height 5
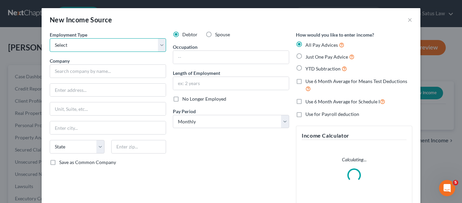
click at [82, 47] on select "Select Full or [DEMOGRAPHIC_DATA] Employment Self Employment" at bounding box center [108, 45] width 116 height 14
click at [50, 38] on select "Select Full or [DEMOGRAPHIC_DATA] Employment Self Employment" at bounding box center [108, 45] width 116 height 14
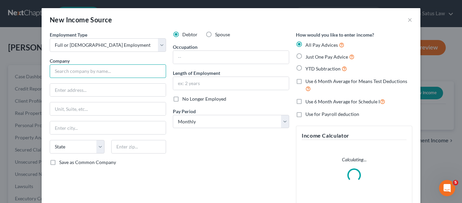
click at [71, 73] on input "text" at bounding box center [108, 71] width 116 height 14
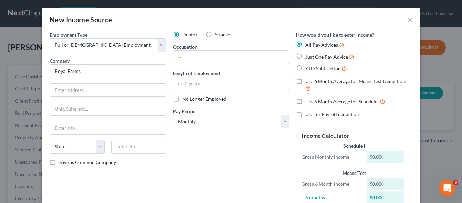
click at [306, 57] on label "Just One Pay Advice" at bounding box center [330, 57] width 49 height 8
click at [308, 57] on input "Just One Pay Advice" at bounding box center [310, 55] width 4 height 4
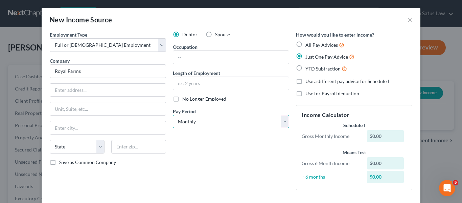
click at [249, 118] on select "Select Monthly Twice Monthly Every Other Week Weekly" at bounding box center [231, 122] width 116 height 14
click at [173, 115] on select "Select Monthly Twice Monthly Every Other Week Weekly" at bounding box center [231, 122] width 116 height 14
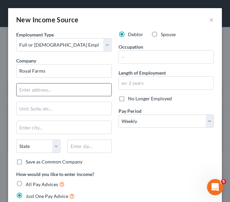
click at [39, 94] on input "text" at bounding box center [64, 90] width 95 height 13
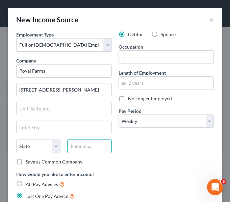
click at [72, 147] on input "text" at bounding box center [89, 147] width 44 height 14
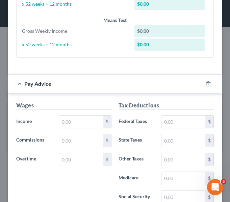
scroll to position [286, 0]
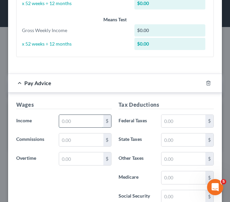
click at [83, 119] on input "text" at bounding box center [81, 121] width 44 height 13
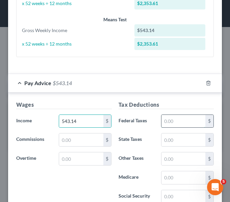
click at [174, 120] on input "text" at bounding box center [184, 121] width 44 height 13
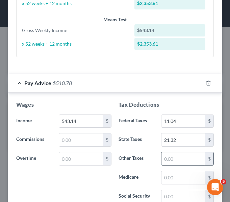
click at [183, 160] on input "text" at bounding box center [184, 159] width 44 height 13
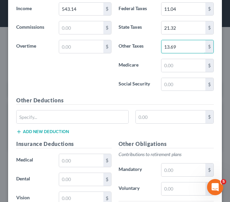
scroll to position [399, 0]
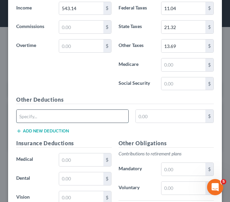
click at [32, 115] on input "text" at bounding box center [73, 116] width 112 height 13
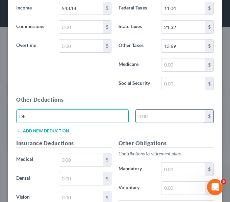
click at [163, 117] on input "text" at bounding box center [171, 116] width 70 height 13
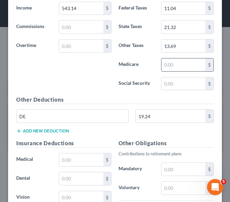
click at [176, 66] on input "text" at bounding box center [184, 65] width 44 height 13
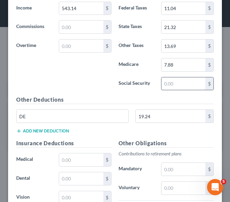
click at [172, 80] on input "text" at bounding box center [184, 84] width 44 height 13
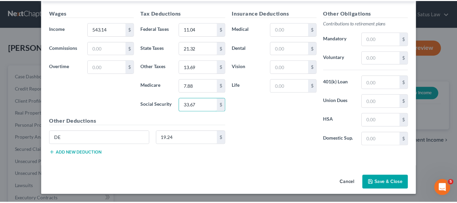
scroll to position [238, 0]
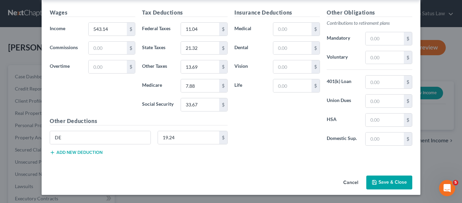
click at [379, 182] on button "Save & Close" at bounding box center [390, 182] width 46 height 14
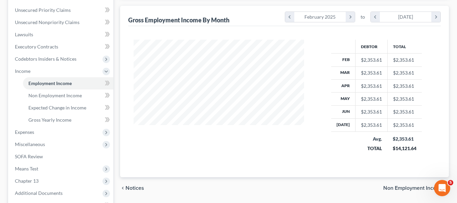
scroll to position [152, 0]
click at [42, 131] on span "Expenses" at bounding box center [61, 132] width 104 height 12
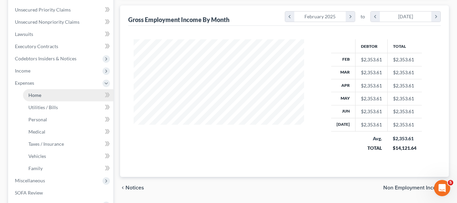
click at [39, 96] on span "Home" at bounding box center [34, 95] width 13 height 6
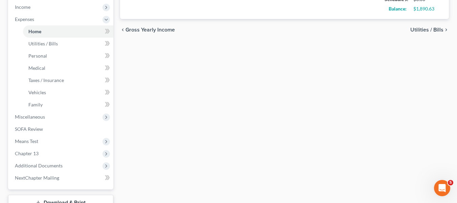
scroll to position [216, 0]
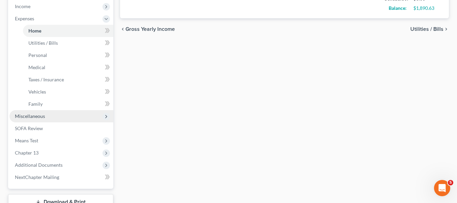
click at [23, 117] on span "Miscellaneous" at bounding box center [30, 116] width 30 height 6
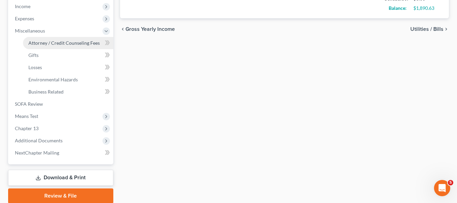
click at [54, 47] on link "Attorney / Credit Counseling Fees" at bounding box center [68, 43] width 90 height 12
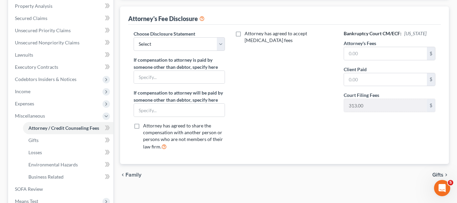
scroll to position [132, 0]
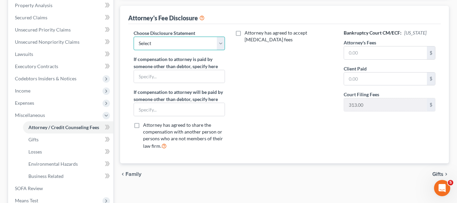
click at [202, 47] on select "Select [PERSON_NAME] Disclosure 7 Disclosure 13" at bounding box center [180, 44] width 92 height 14
click at [134, 37] on select "Select [PERSON_NAME] Disclosure 7 Disclosure 13" at bounding box center [180, 44] width 92 height 14
click at [175, 104] on input "text" at bounding box center [179, 109] width 91 height 13
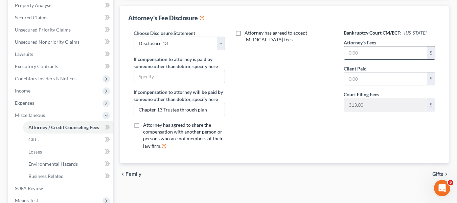
click at [396, 54] on input "text" at bounding box center [385, 52] width 83 height 13
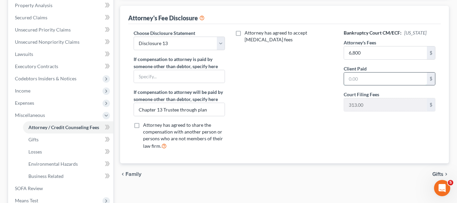
click at [395, 74] on input "text" at bounding box center [385, 78] width 83 height 13
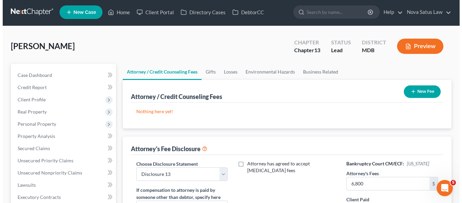
scroll to position [0, 0]
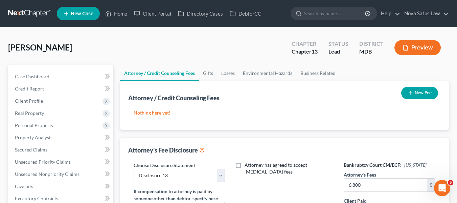
click at [418, 95] on button "New Fee" at bounding box center [419, 93] width 37 height 13
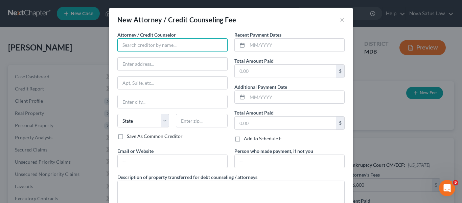
click at [147, 39] on input "text" at bounding box center [172, 45] width 110 height 14
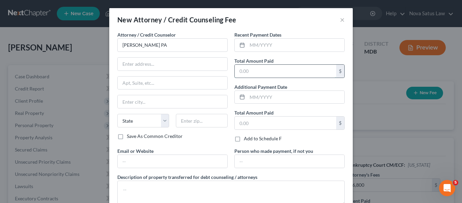
click at [247, 70] on input "text" at bounding box center [286, 71] width 102 height 13
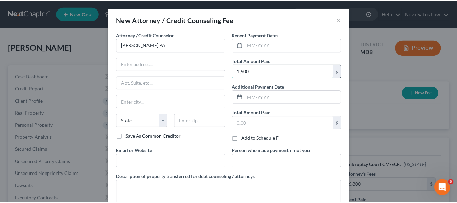
scroll to position [45, 0]
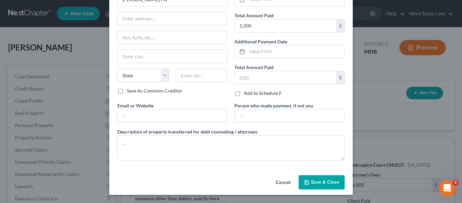
click at [304, 179] on icon "button" at bounding box center [306, 181] width 5 height 5
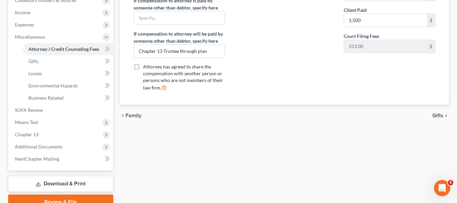
scroll to position [242, 0]
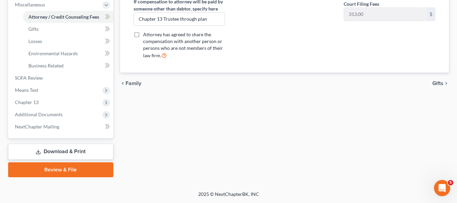
click at [47, 154] on link "Download & Print" at bounding box center [60, 151] width 105 height 16
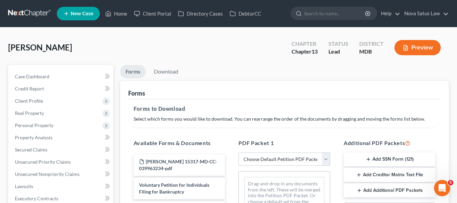
click at [256, 159] on select "Choose Default Petition PDF Packet Complete Bankruptcy Petition (all forms and …" at bounding box center [285, 159] width 92 height 14
click at [239, 152] on select "Choose Default Petition PDF Packet Complete Bankruptcy Petition (all forms and …" at bounding box center [285, 159] width 92 height 14
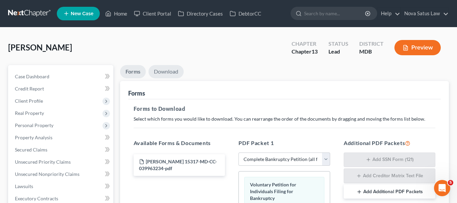
click at [162, 73] on link "Download" at bounding box center [166, 71] width 35 height 13
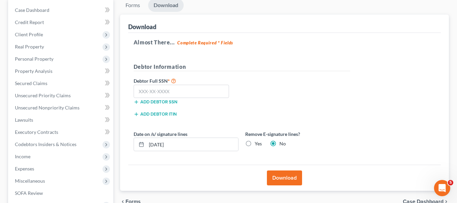
scroll to position [68, 0]
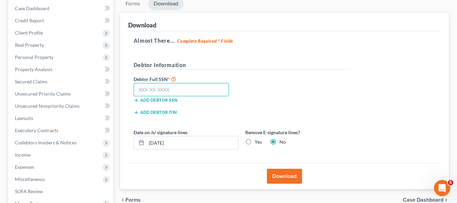
click at [138, 92] on input "text" at bounding box center [182, 90] width 96 height 14
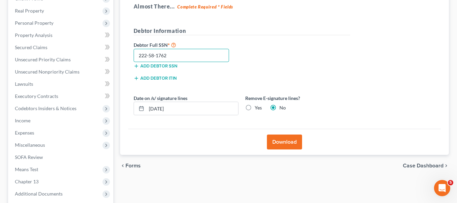
scroll to position [105, 0]
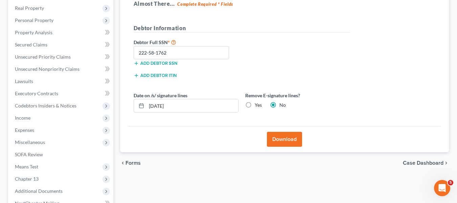
click at [274, 138] on button "Download" at bounding box center [284, 139] width 35 height 15
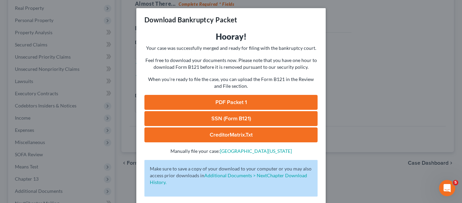
click at [226, 104] on link "PDF Packet 1" at bounding box center [231, 102] width 173 height 15
click at [243, 113] on link "SSN (Form B121)" at bounding box center [231, 118] width 173 height 15
click at [357, 24] on div "Download Bankruptcy Packet Hooray! Your case was successfully merged and ready …" at bounding box center [231, 101] width 462 height 203
